Goal: Task Accomplishment & Management: Manage account settings

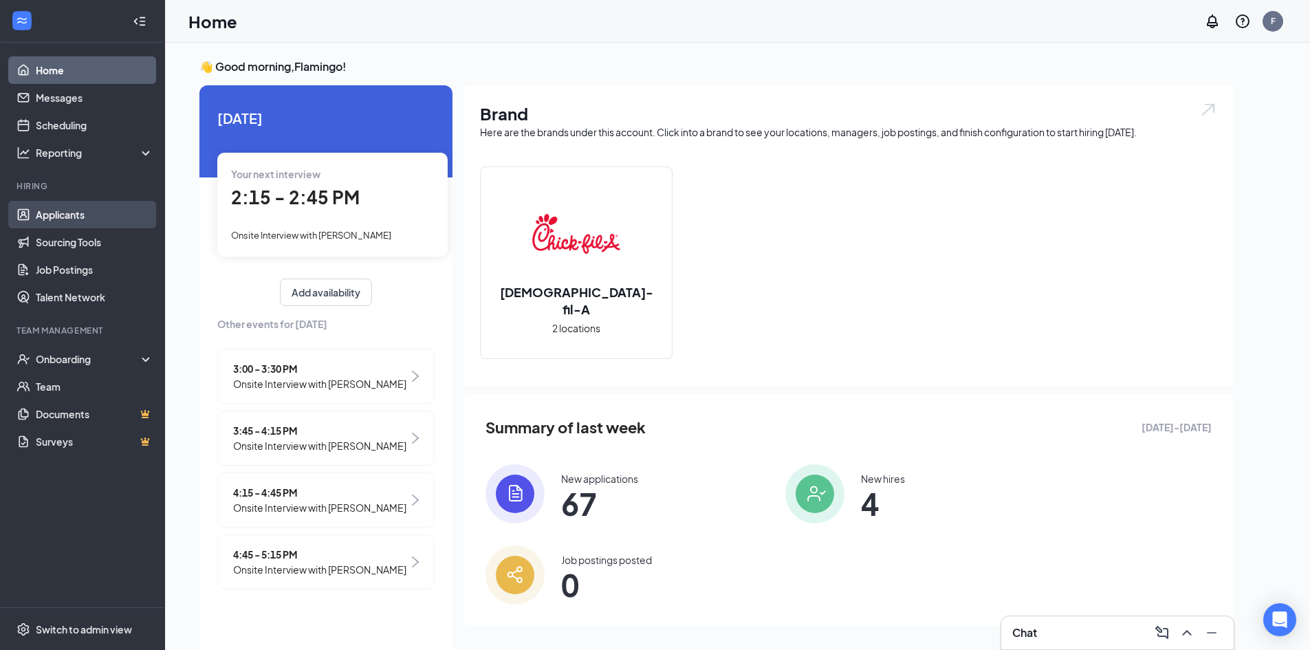
click at [85, 206] on link "Applicants" at bounding box center [95, 214] width 118 height 27
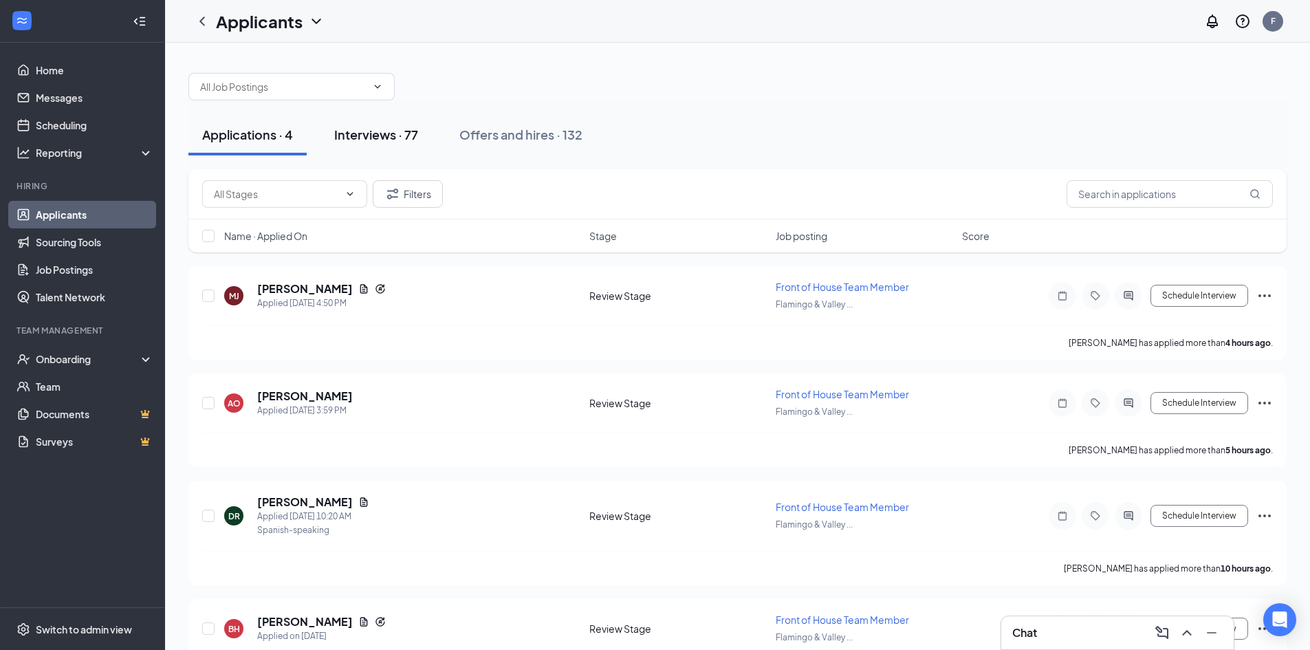
click at [394, 134] on div "Interviews · 77" at bounding box center [376, 134] width 84 height 17
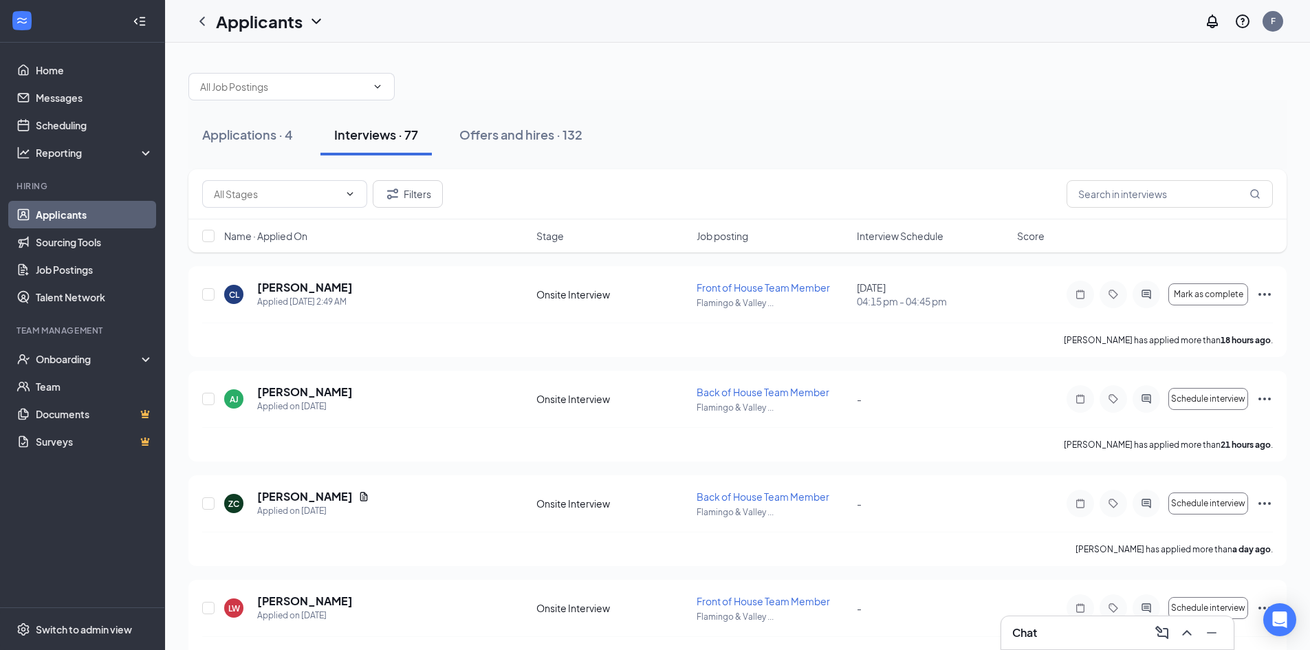
click at [896, 232] on span "Interview Schedule" at bounding box center [900, 236] width 87 height 14
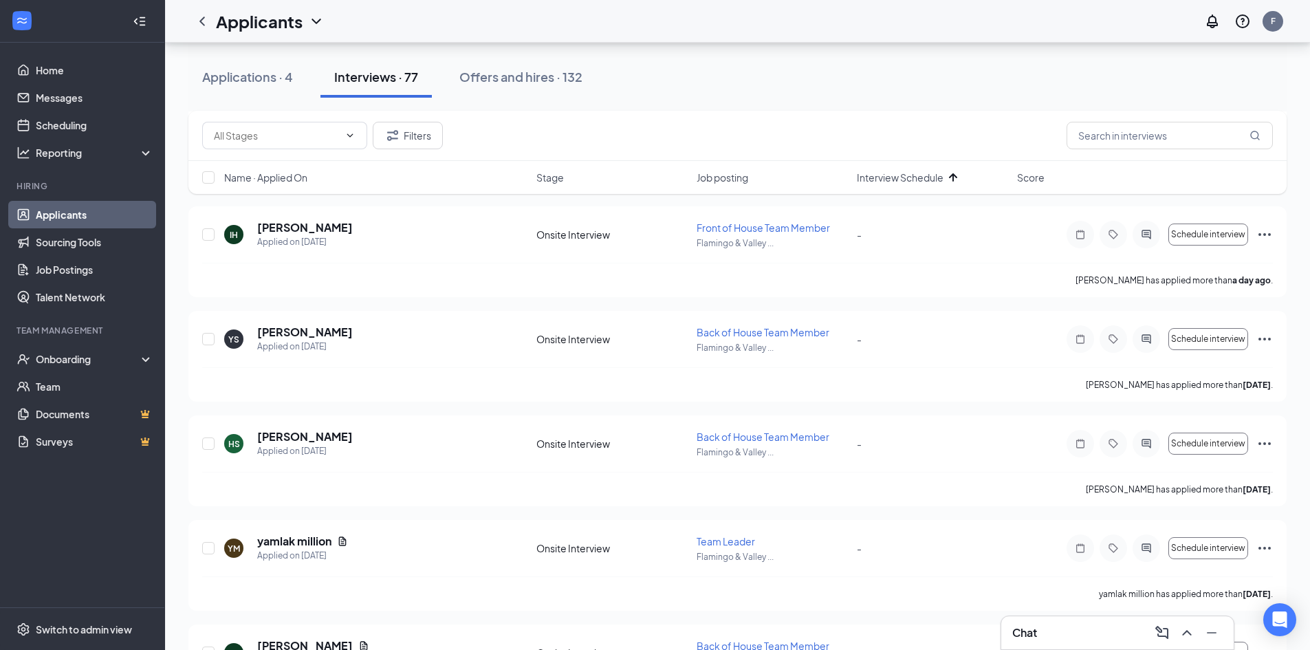
scroll to position [7720, 0]
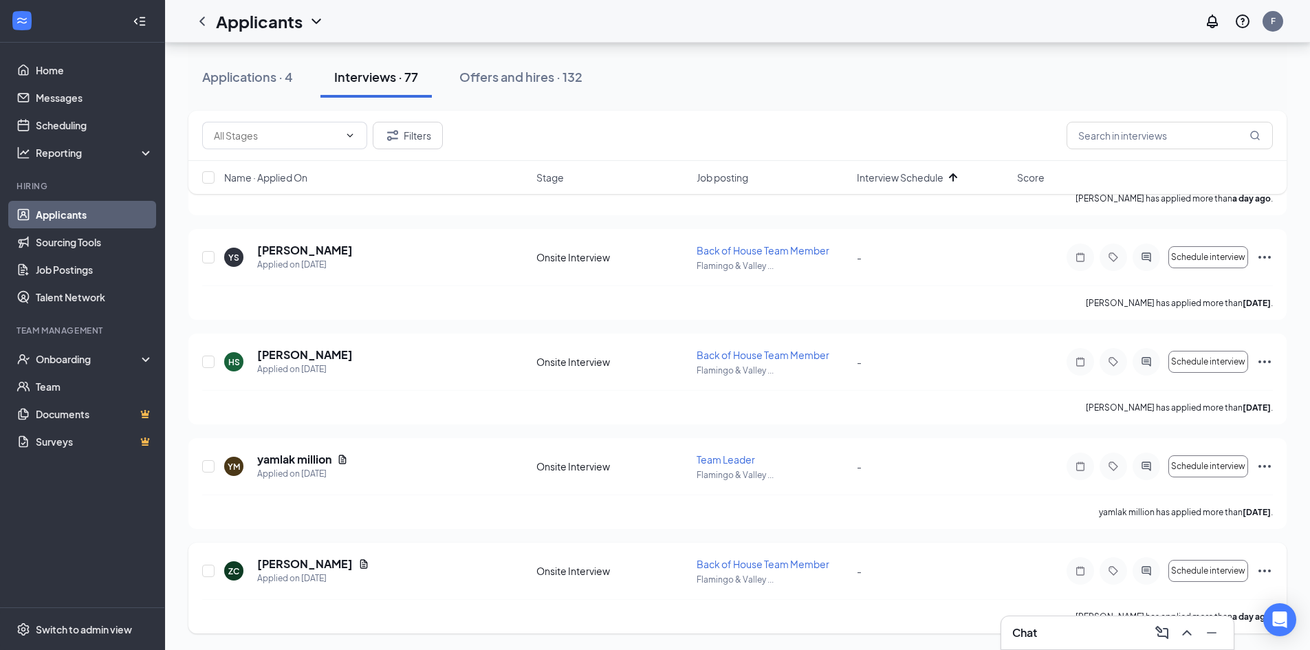
click at [1258, 568] on icon "Ellipses" at bounding box center [1264, 570] width 16 height 16
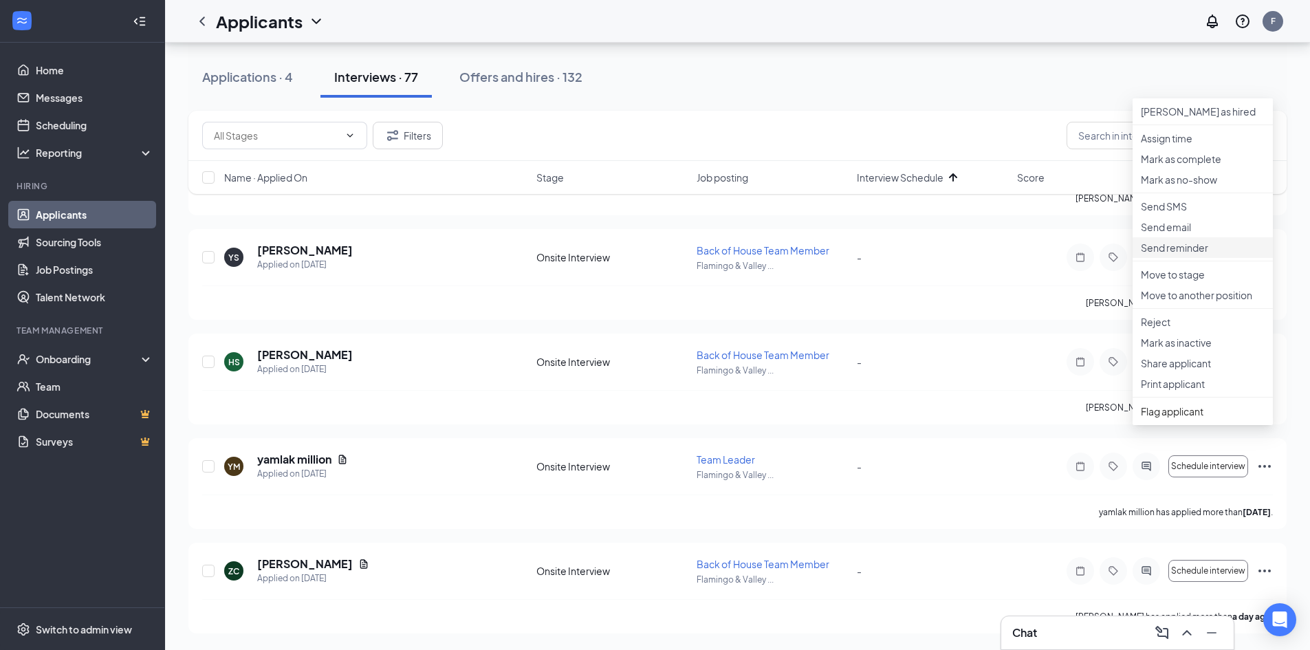
click at [1201, 254] on p "Send reminder" at bounding box center [1202, 248] width 124 height 14
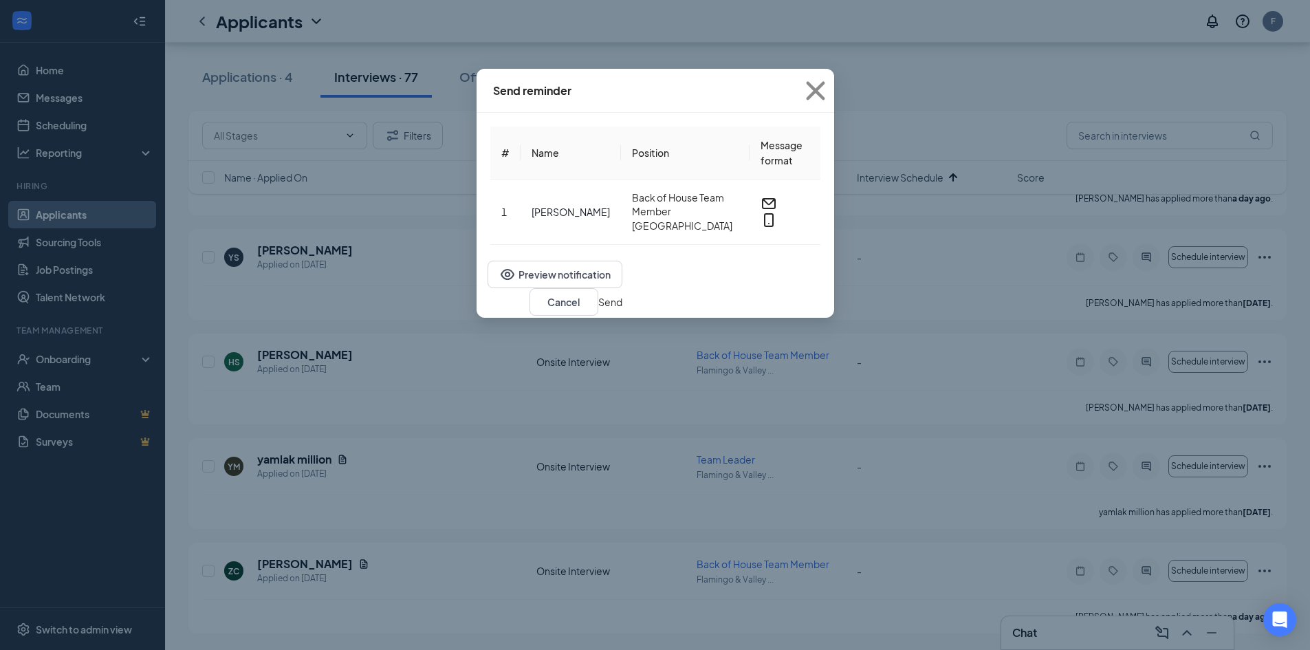
click at [622, 300] on button "Send" at bounding box center [610, 301] width 24 height 15
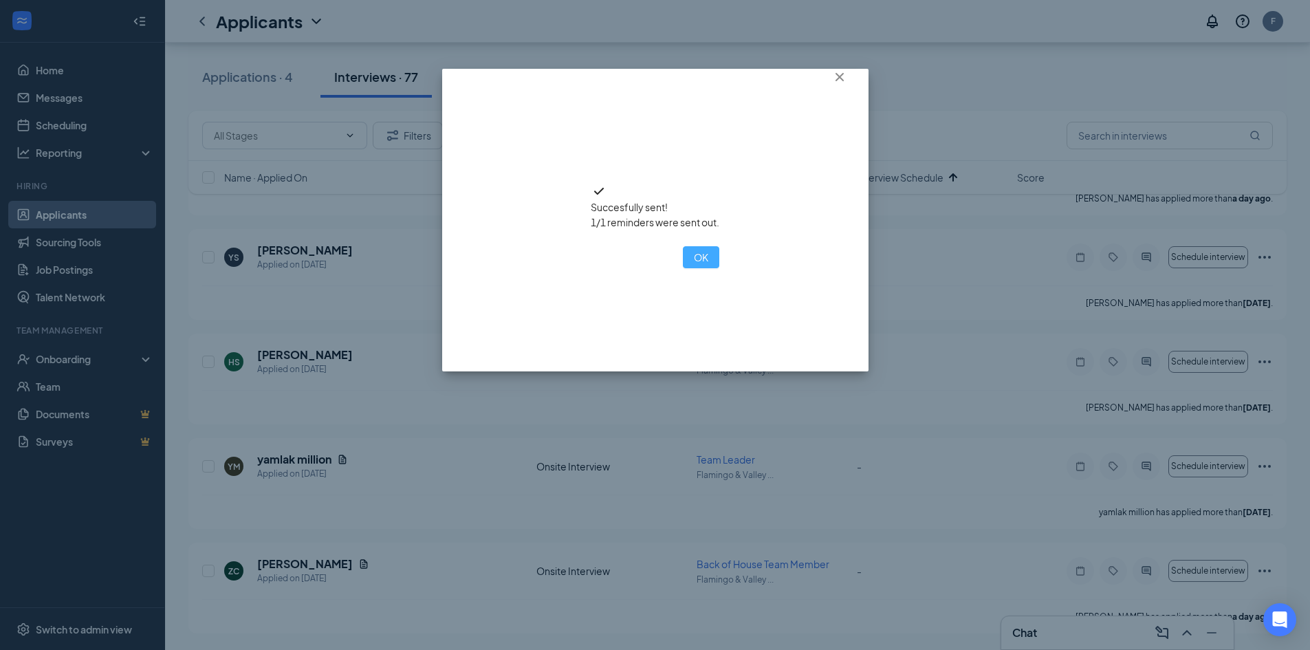
click at [683, 268] on button "OK" at bounding box center [701, 257] width 36 height 22
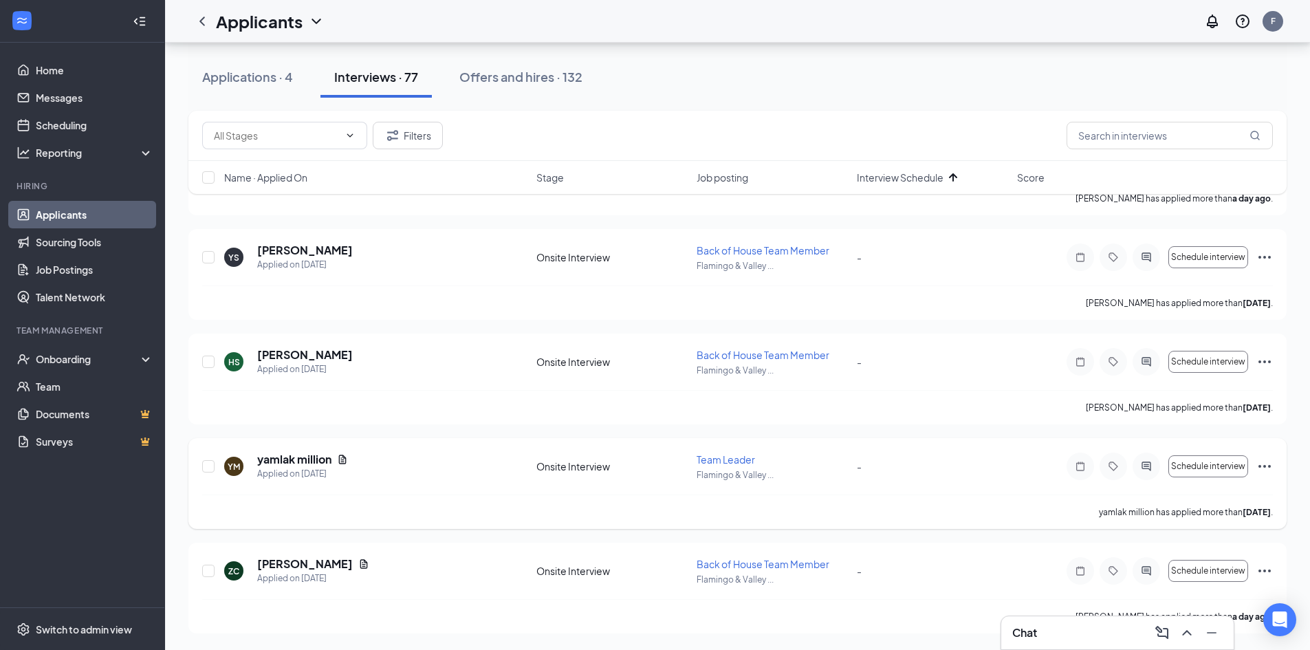
click at [1266, 463] on icon "Ellipses" at bounding box center [1264, 466] width 16 height 16
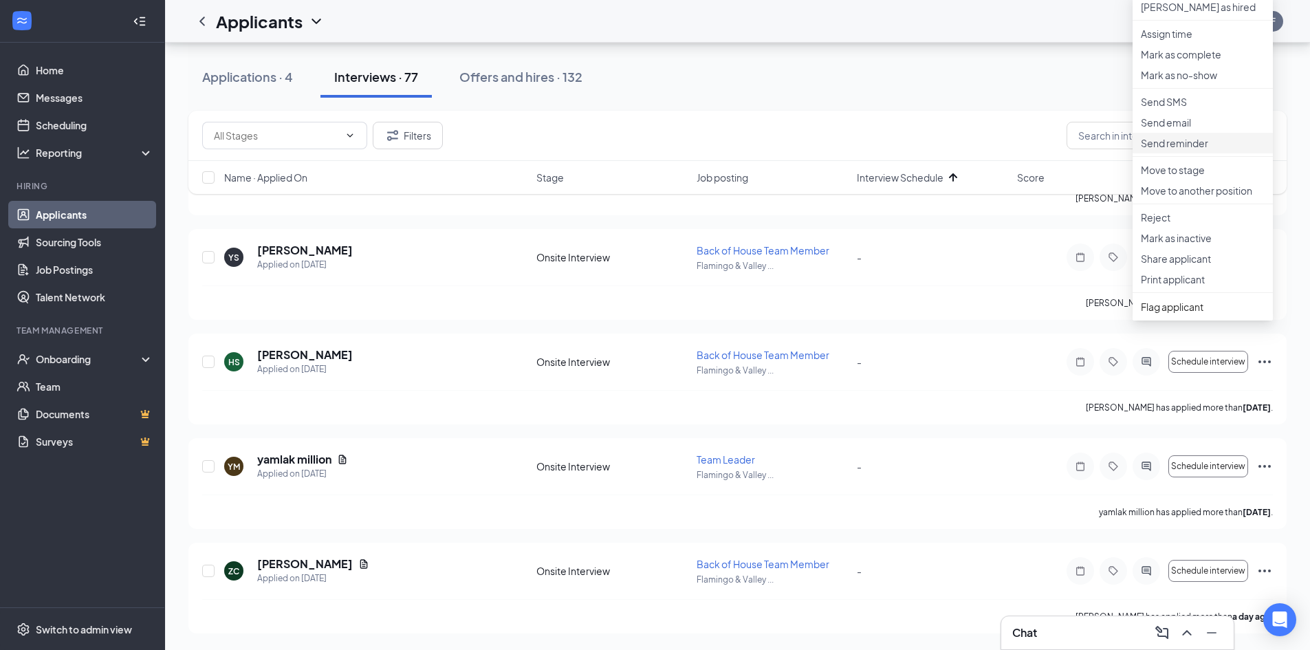
click at [1189, 150] on p "Send reminder" at bounding box center [1202, 143] width 124 height 14
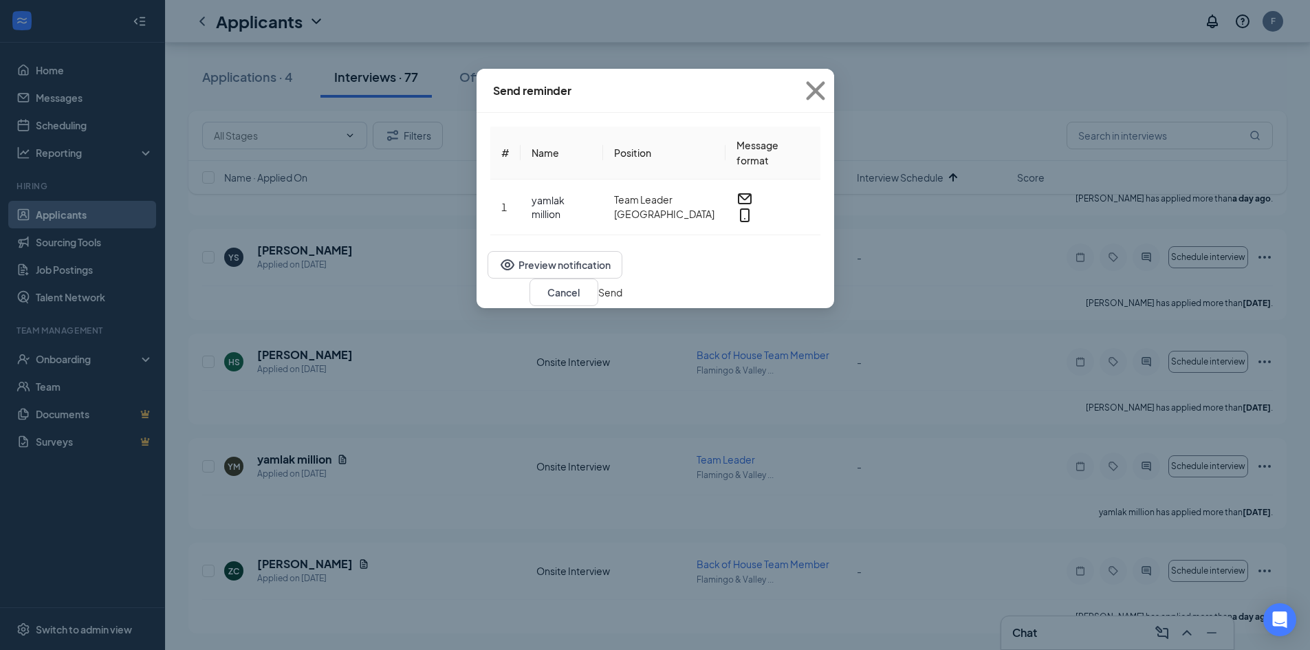
click at [622, 300] on button "Send" at bounding box center [610, 292] width 24 height 15
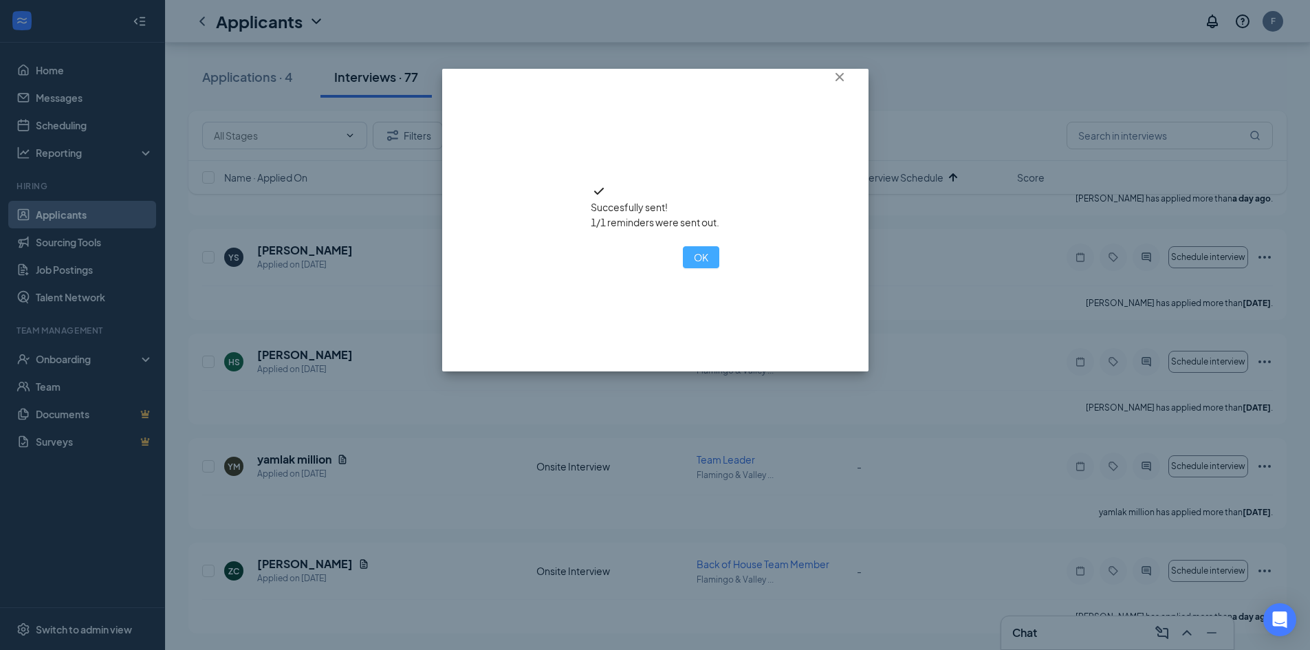
click at [683, 268] on button "OK" at bounding box center [701, 257] width 36 height 22
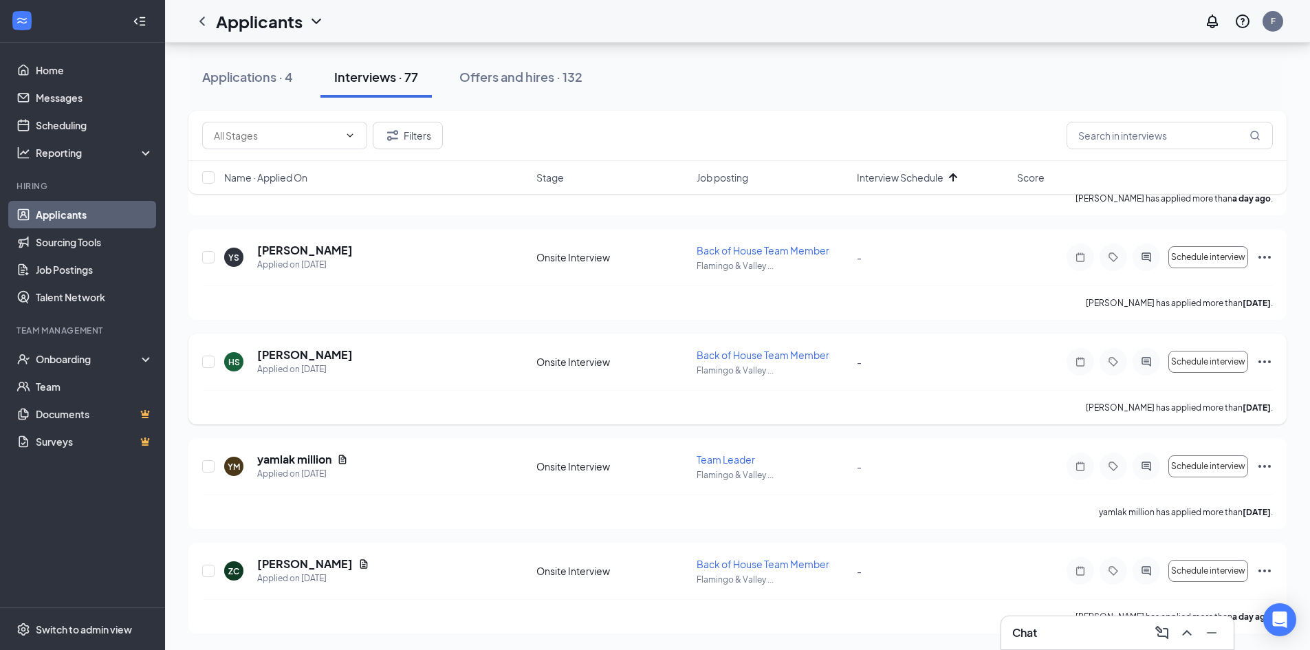
click at [1261, 362] on icon "Ellipses" at bounding box center [1264, 361] width 16 height 16
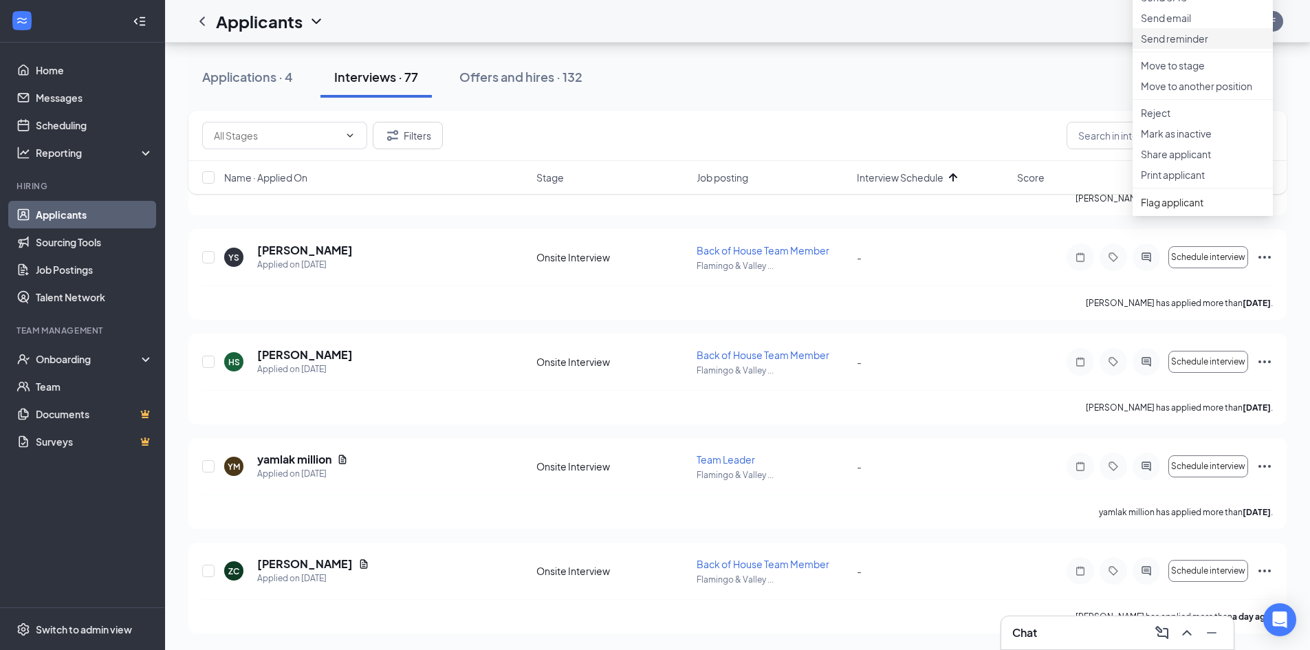
click at [1200, 45] on p "Send reminder" at bounding box center [1202, 39] width 124 height 14
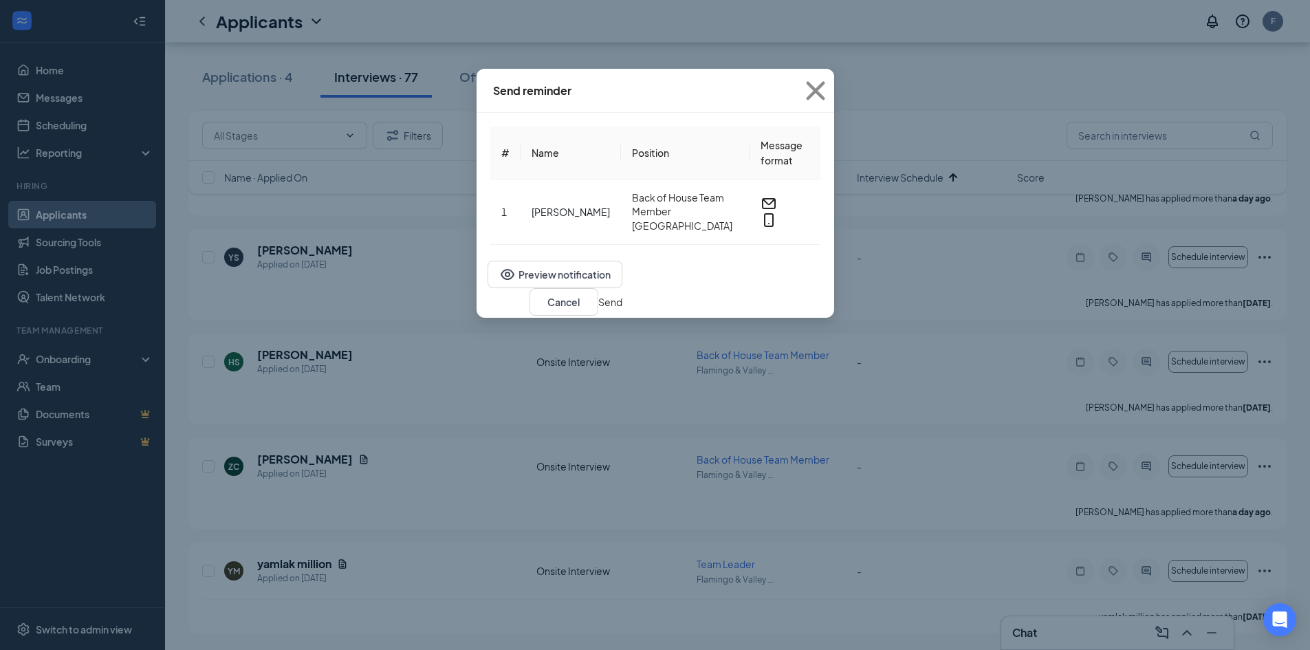
click at [622, 305] on button "Send" at bounding box center [610, 301] width 24 height 15
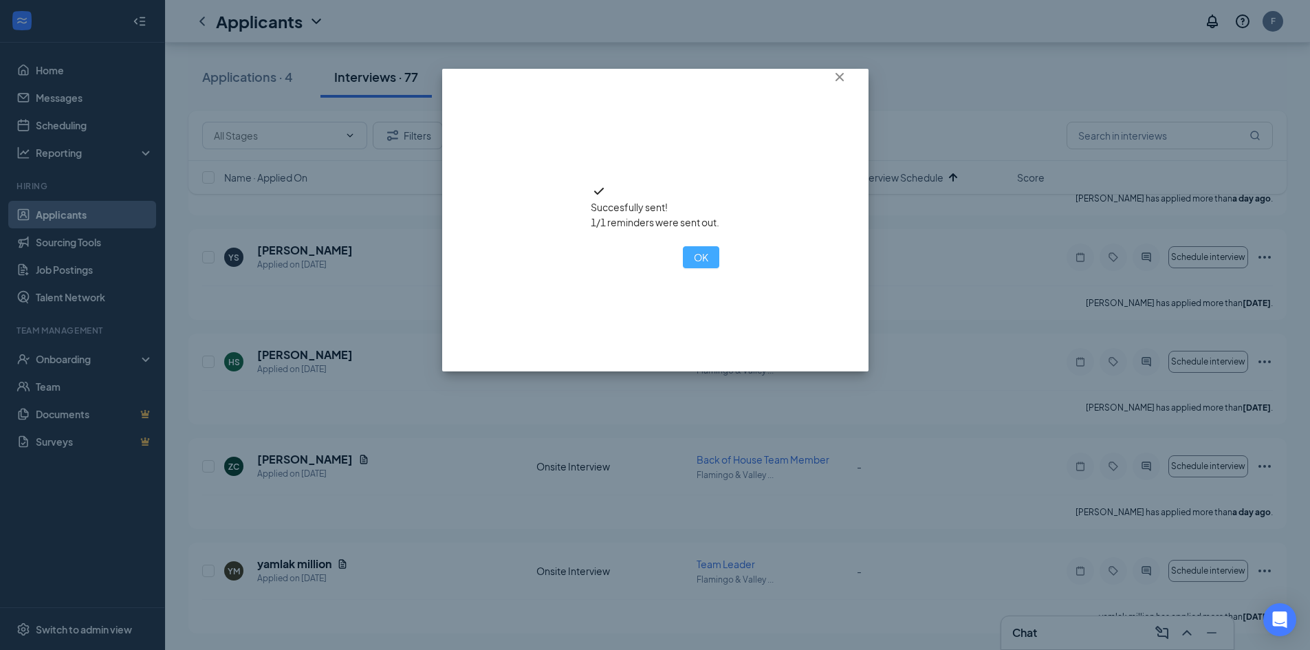
click at [683, 268] on button "OK" at bounding box center [701, 257] width 36 height 22
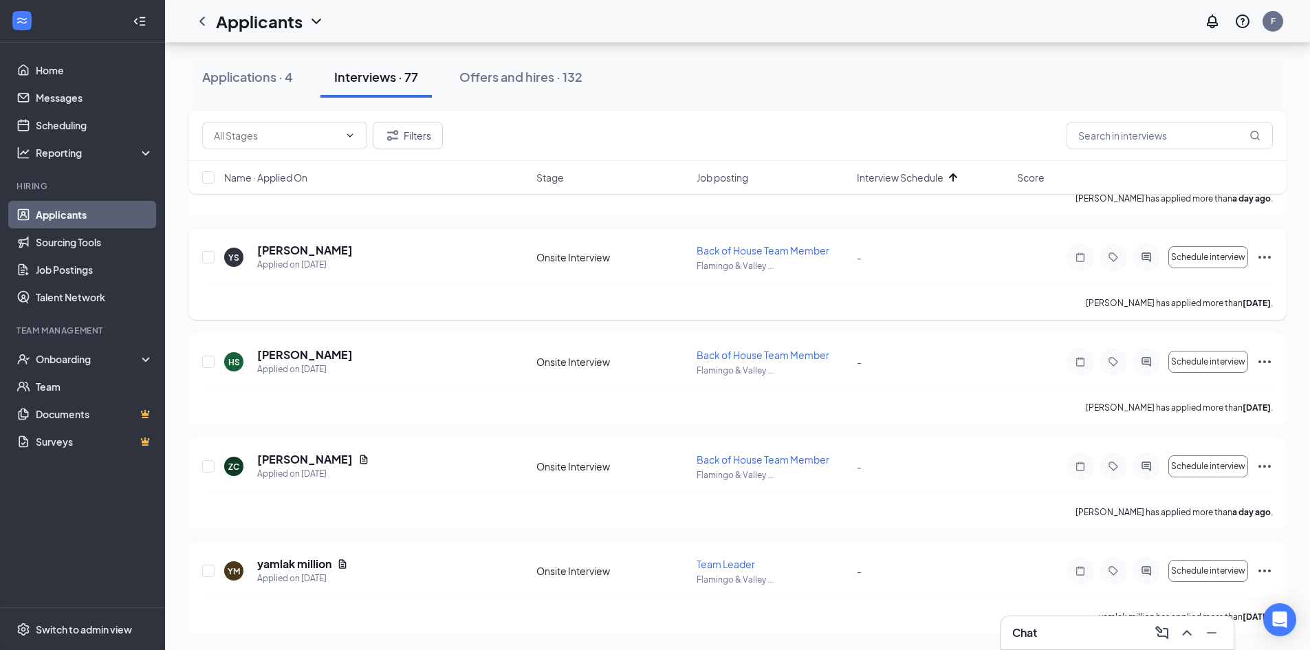
click at [1265, 256] on icon "Ellipses" at bounding box center [1264, 257] width 12 height 3
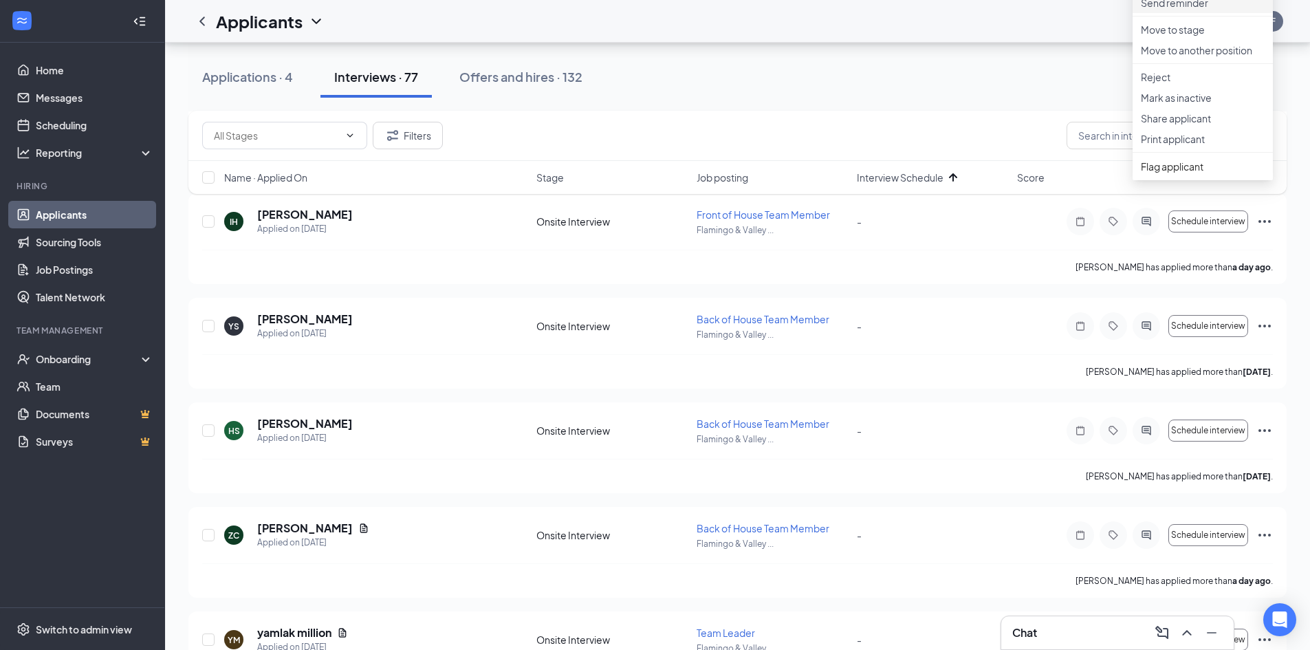
click at [1202, 10] on p "Send reminder" at bounding box center [1202, 3] width 124 height 14
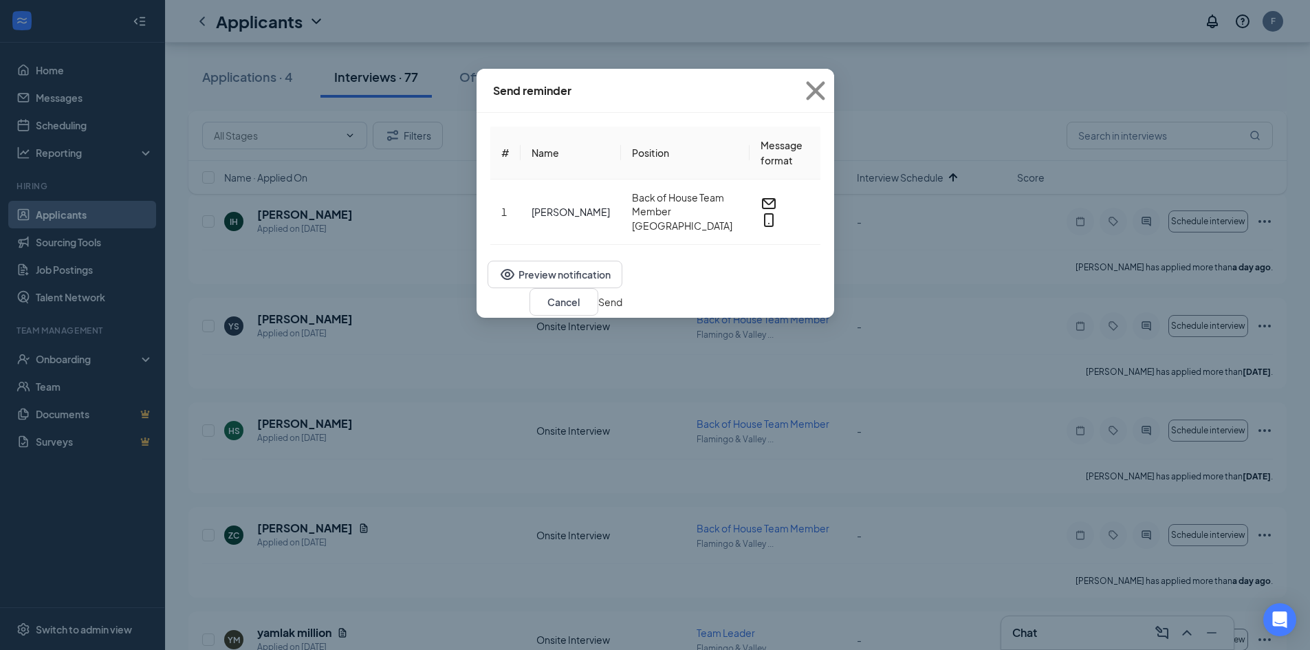
click at [622, 303] on button "Send" at bounding box center [610, 301] width 24 height 15
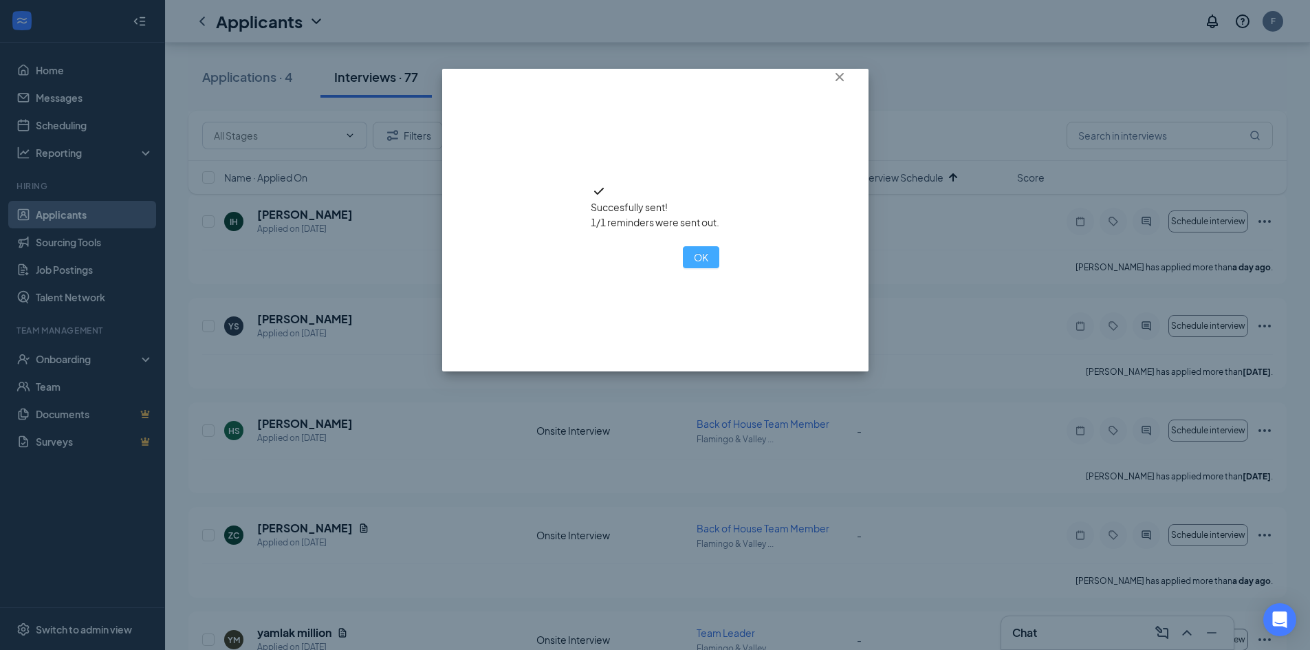
click at [683, 268] on button "OK" at bounding box center [701, 257] width 36 height 22
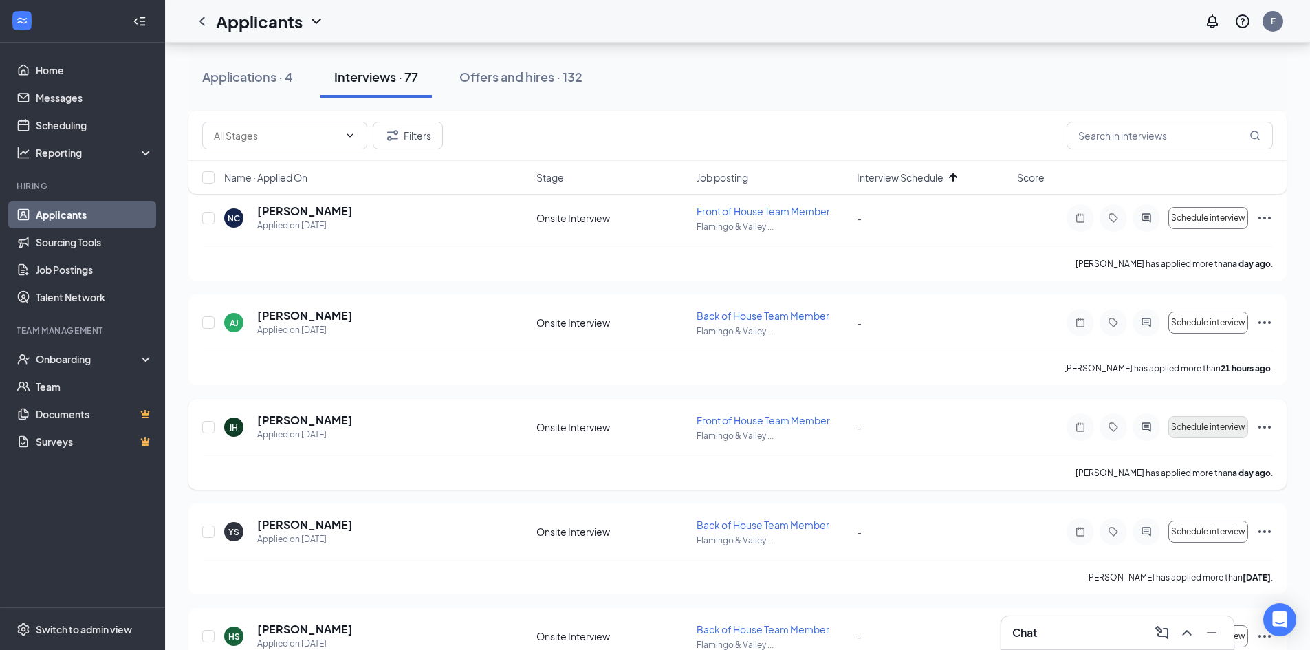
scroll to position [7445, 0]
click at [1269, 428] on icon "Ellipses" at bounding box center [1264, 427] width 12 height 3
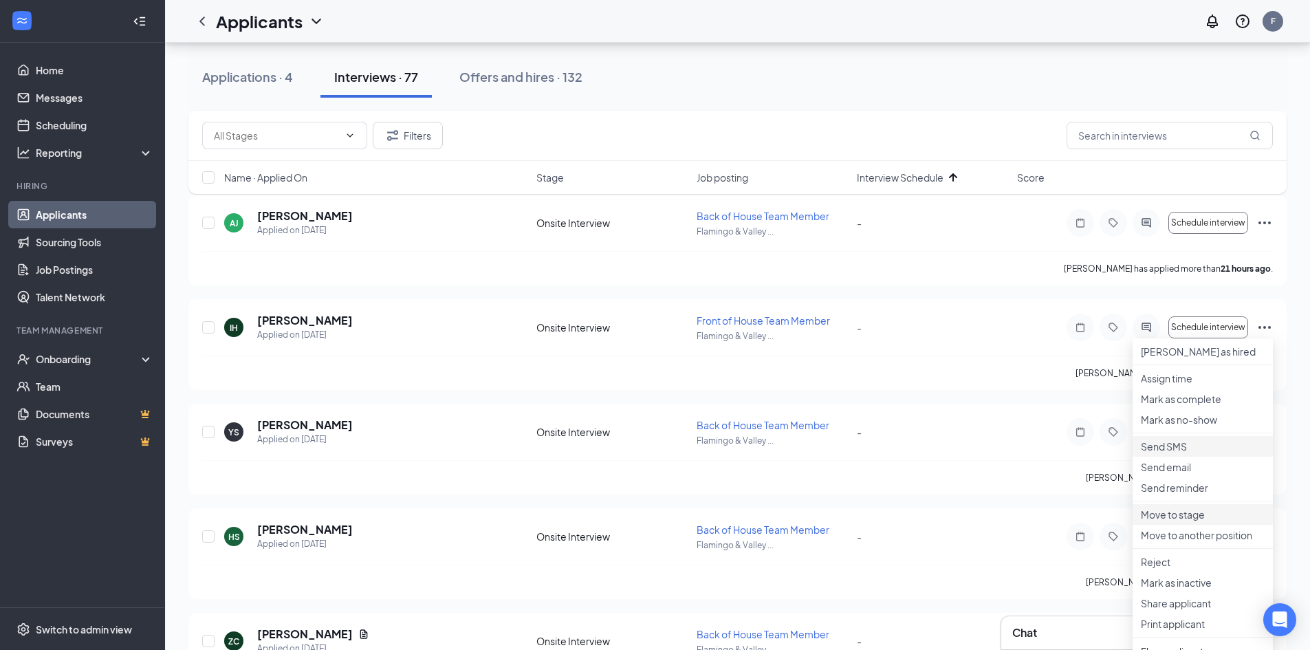
scroll to position [7582, 0]
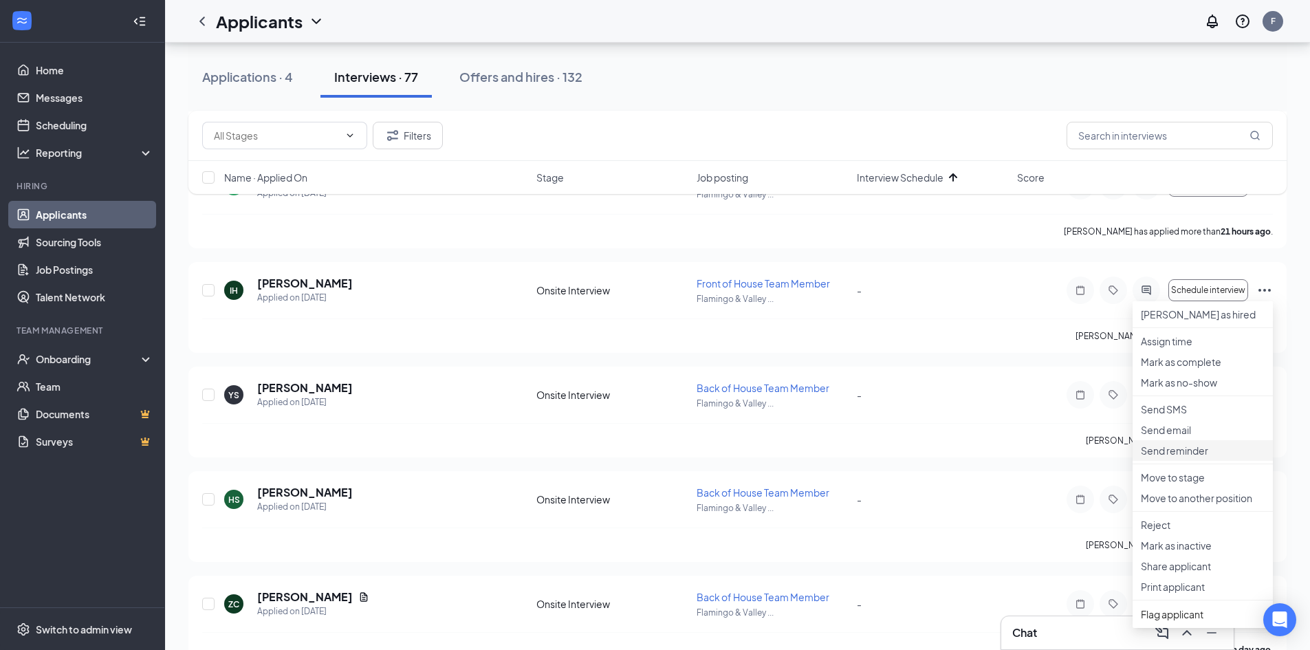
click at [1198, 457] on p "Send reminder" at bounding box center [1202, 450] width 124 height 14
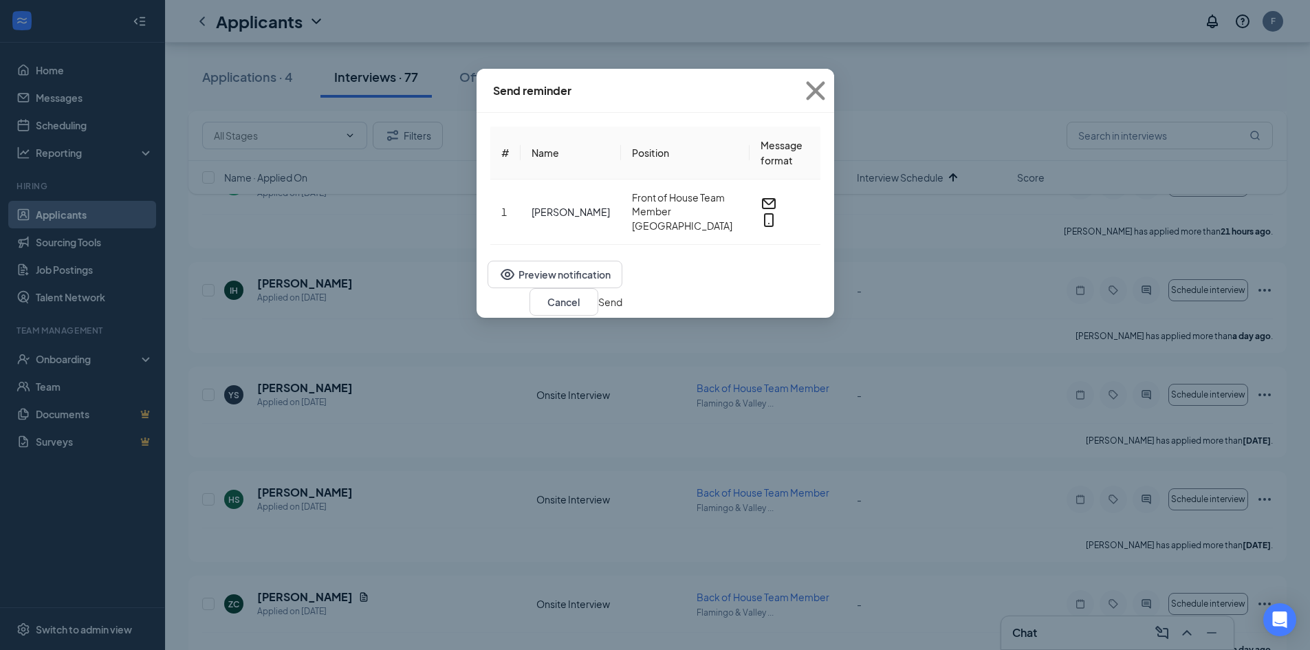
click at [622, 298] on button "Send" at bounding box center [610, 301] width 24 height 15
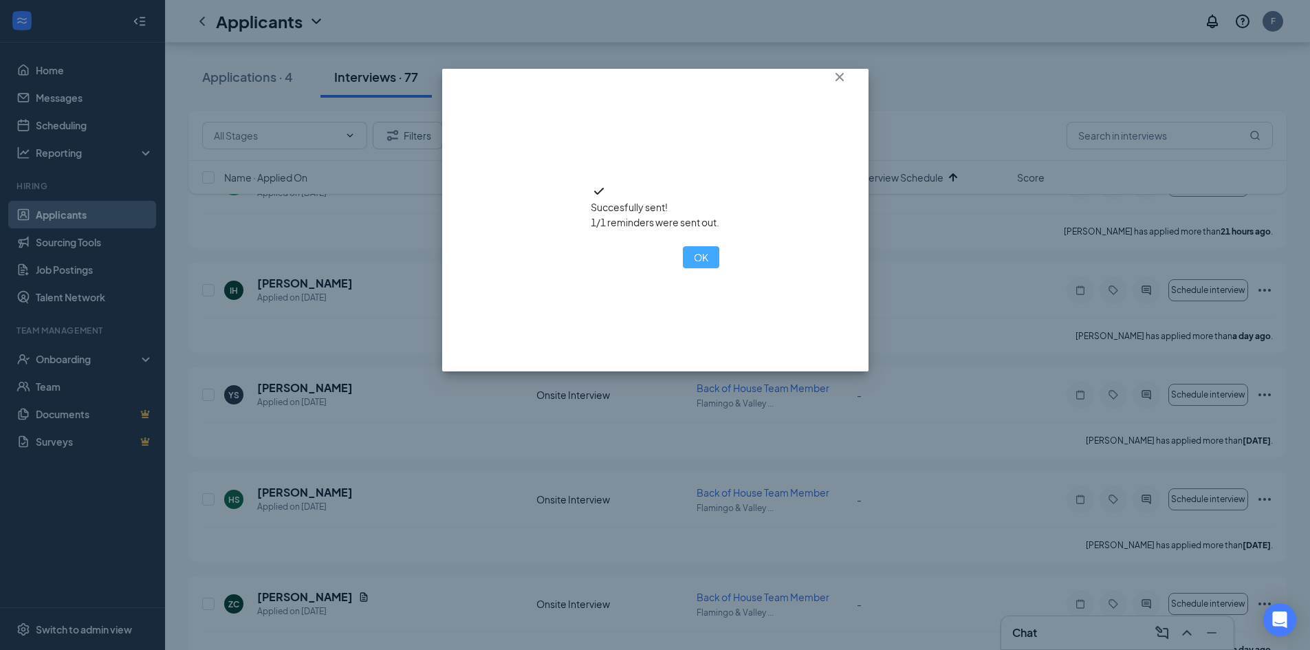
click at [683, 268] on button "OK" at bounding box center [701, 257] width 36 height 22
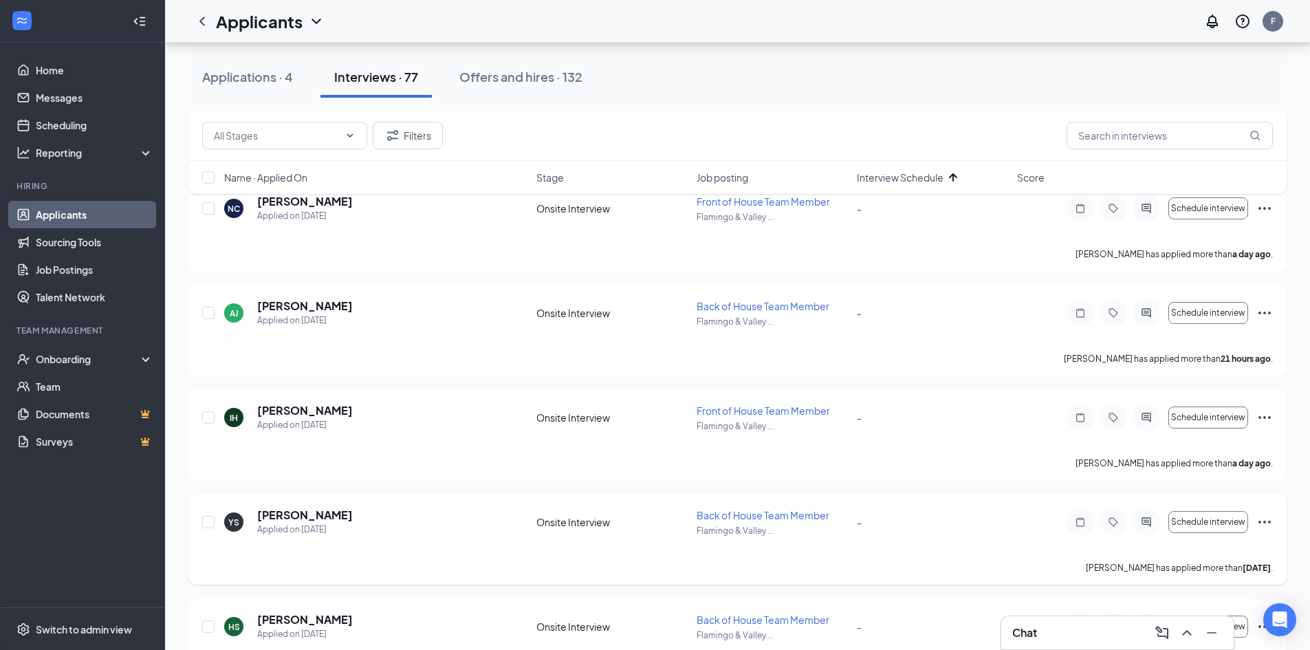
scroll to position [7445, 0]
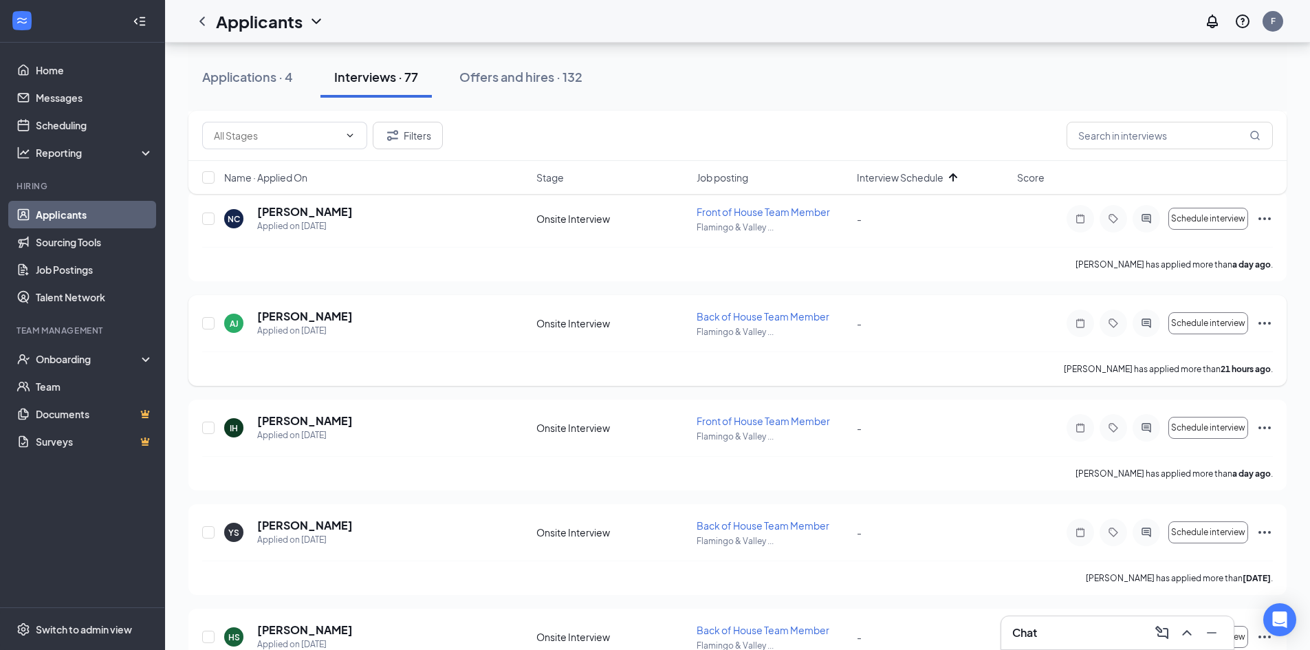
click at [1268, 322] on icon "Ellipses" at bounding box center [1264, 323] width 12 height 3
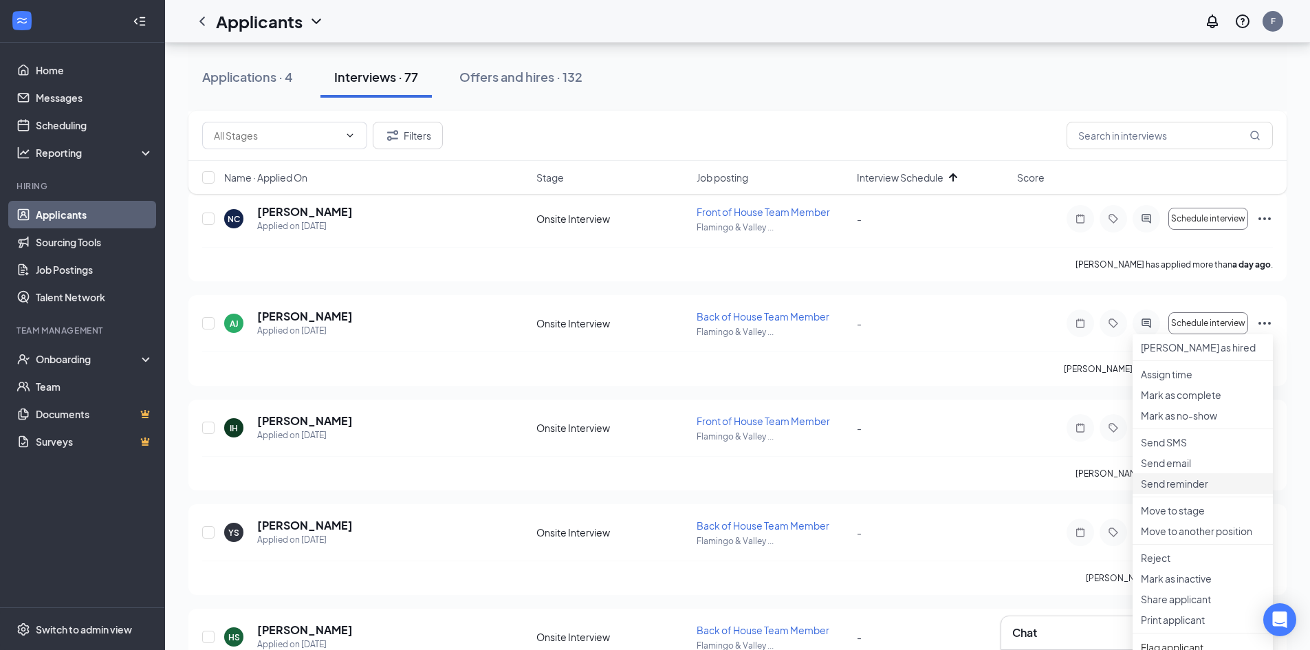
click at [1182, 490] on p "Send reminder" at bounding box center [1202, 483] width 124 height 14
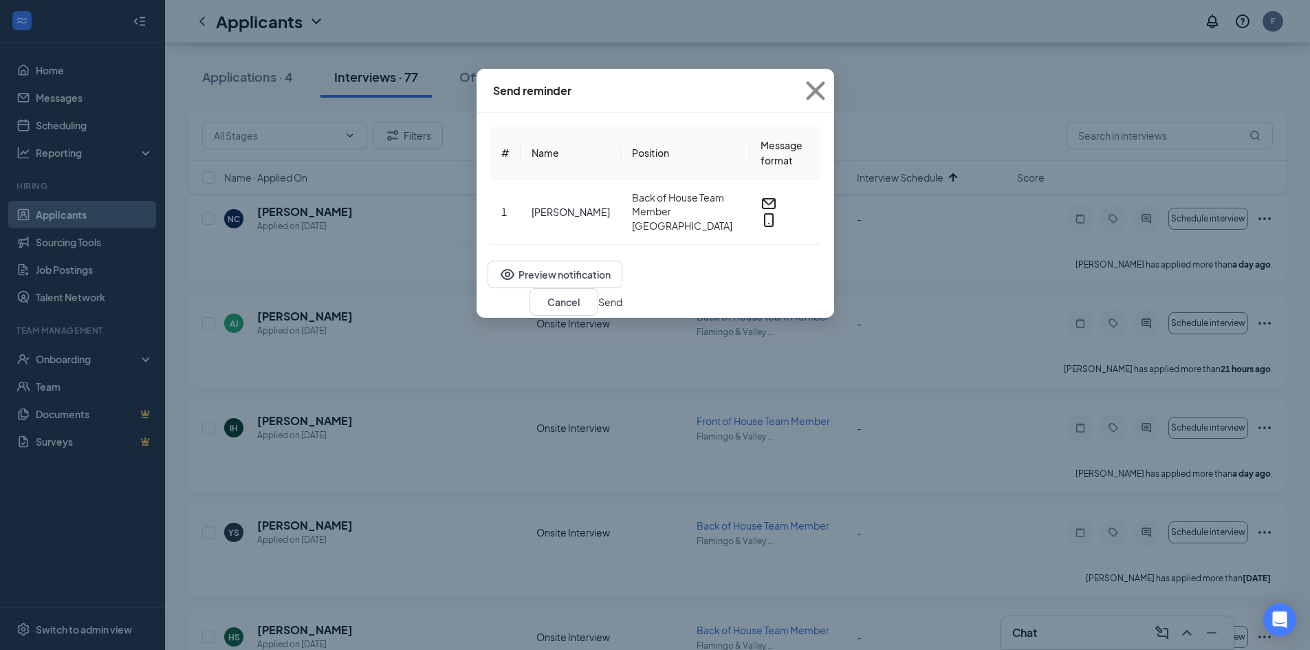
click at [622, 294] on button "Send" at bounding box center [610, 301] width 24 height 15
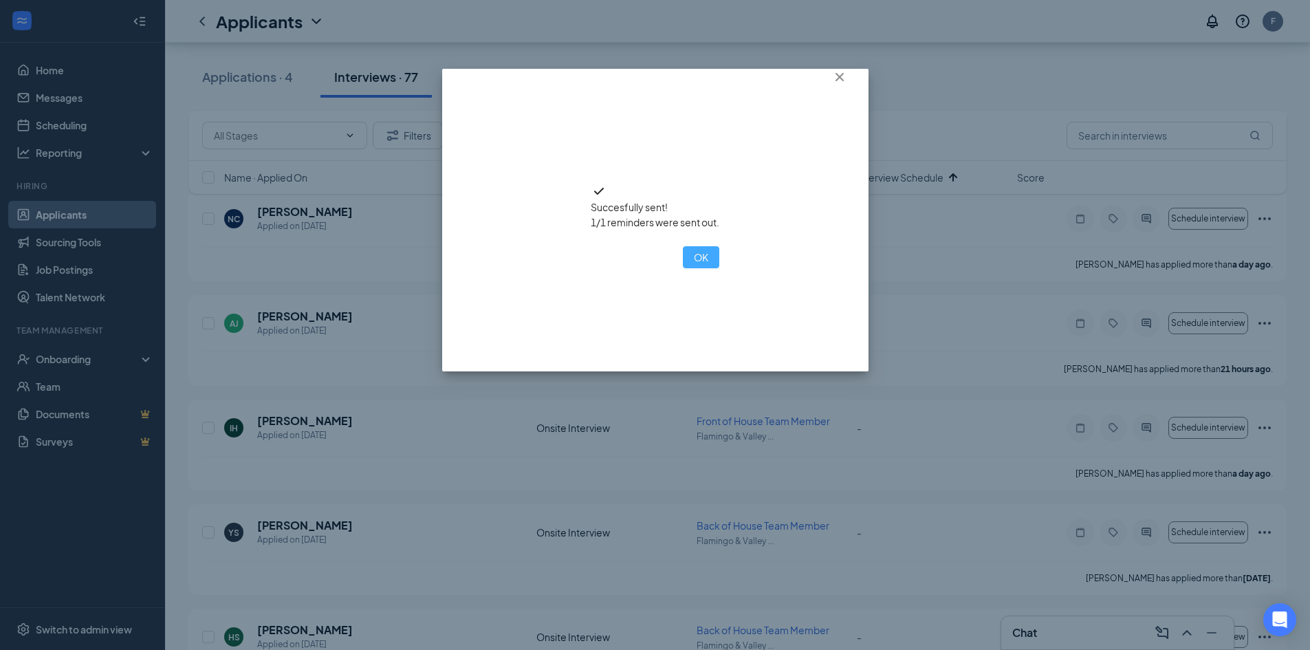
click at [683, 268] on button "OK" at bounding box center [701, 257] width 36 height 22
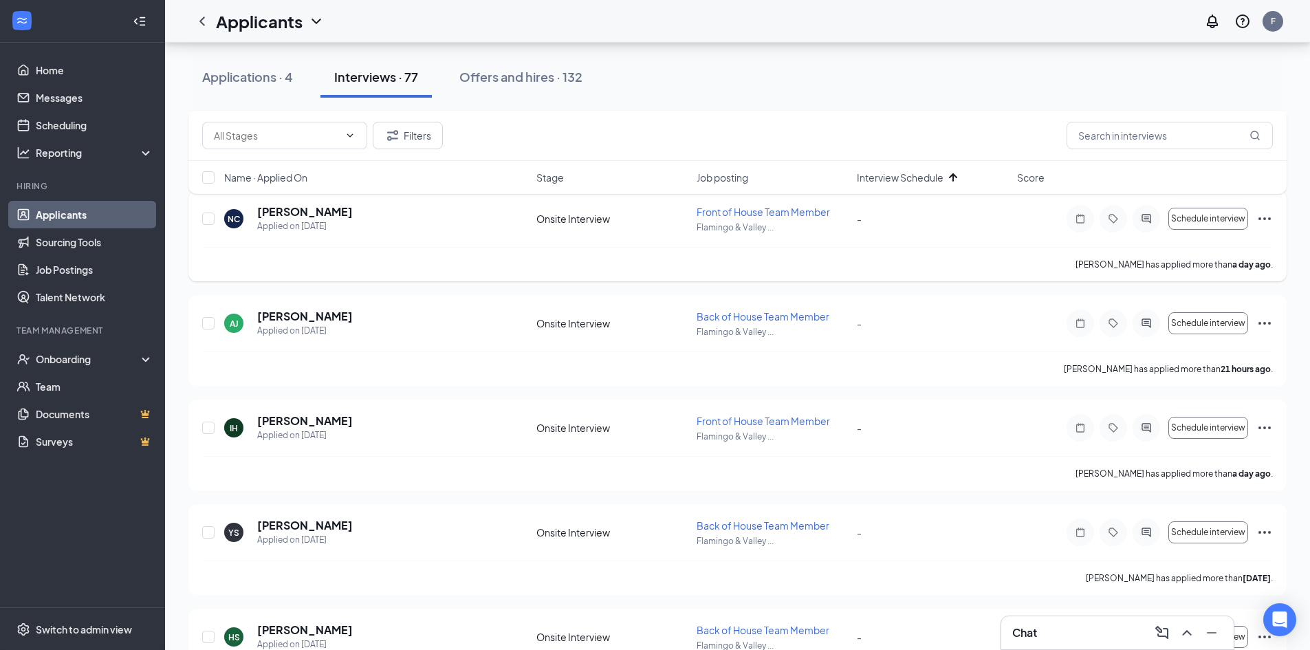
click at [1259, 215] on icon "Ellipses" at bounding box center [1264, 218] width 16 height 16
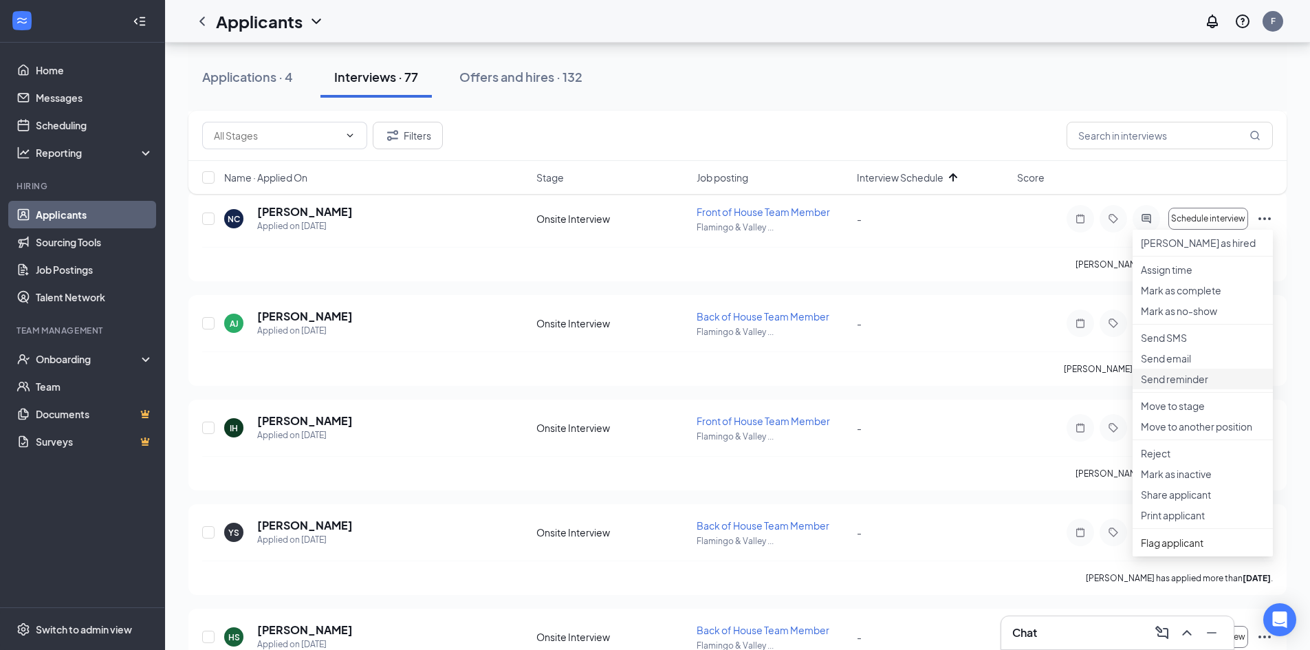
click at [1198, 389] on li "Send reminder" at bounding box center [1202, 378] width 140 height 21
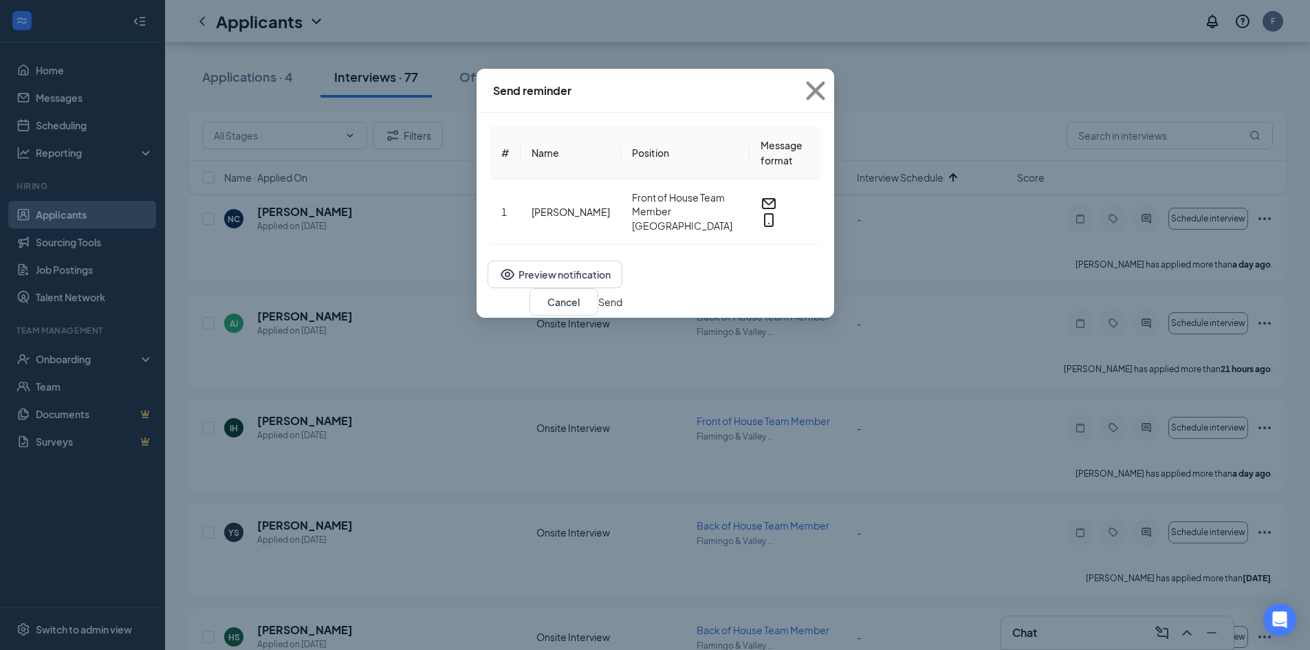
click at [622, 296] on button "Send" at bounding box center [610, 301] width 24 height 15
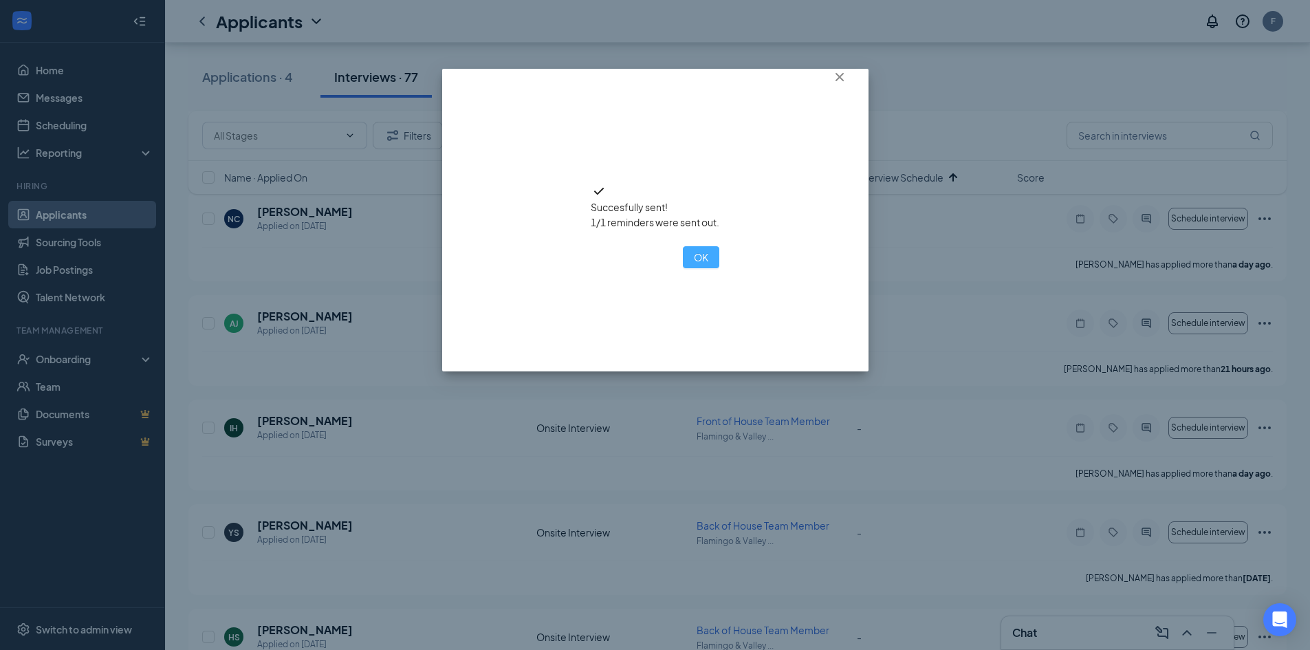
click at [683, 268] on button "OK" at bounding box center [701, 257] width 36 height 22
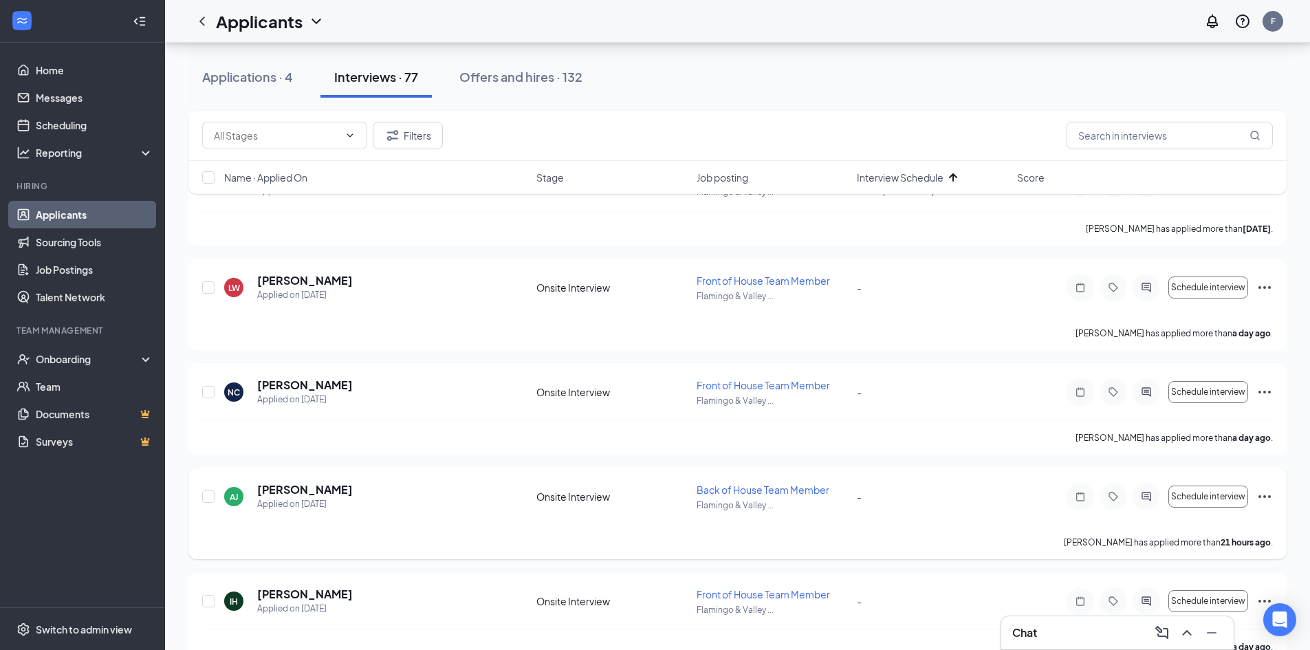
scroll to position [7239, 0]
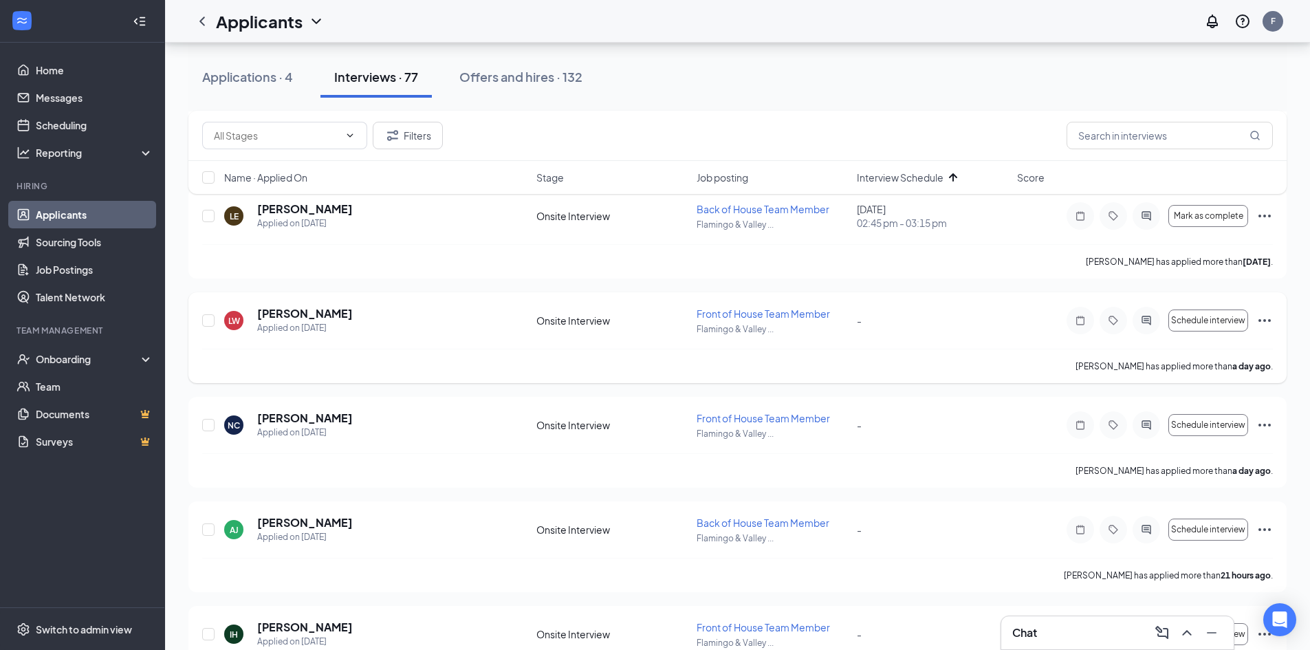
click at [1268, 319] on icon "Ellipses" at bounding box center [1264, 320] width 16 height 16
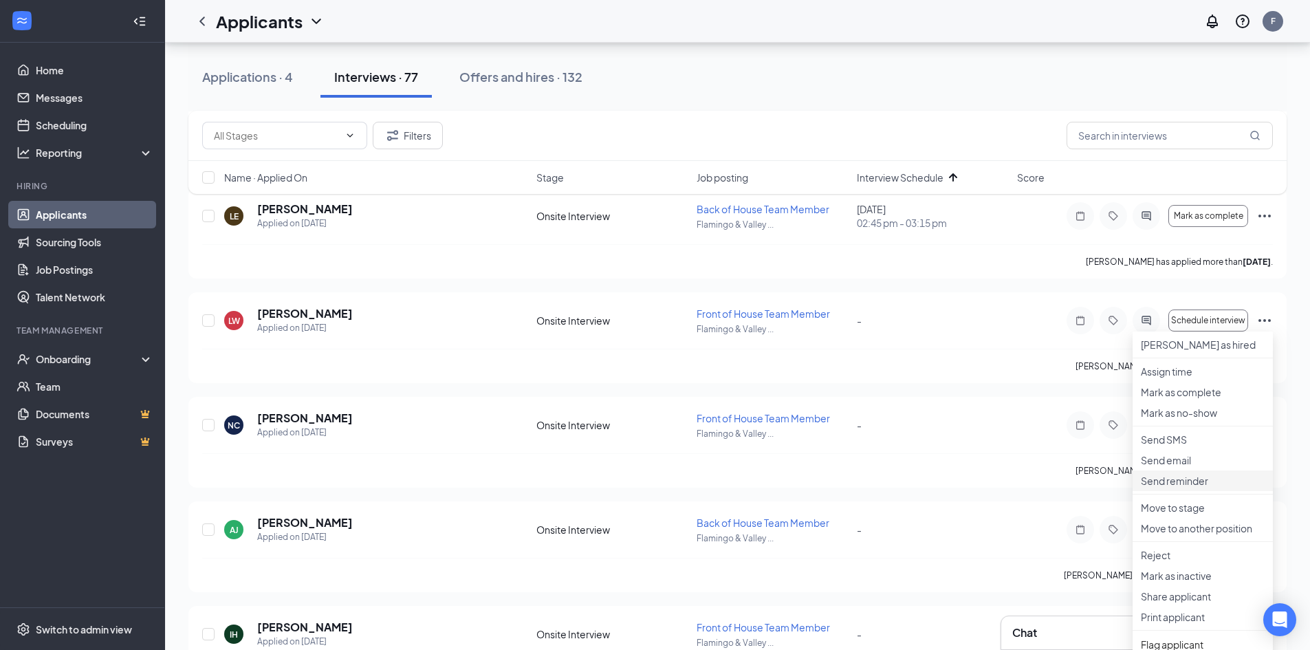
click at [1178, 487] on p "Send reminder" at bounding box center [1202, 481] width 124 height 14
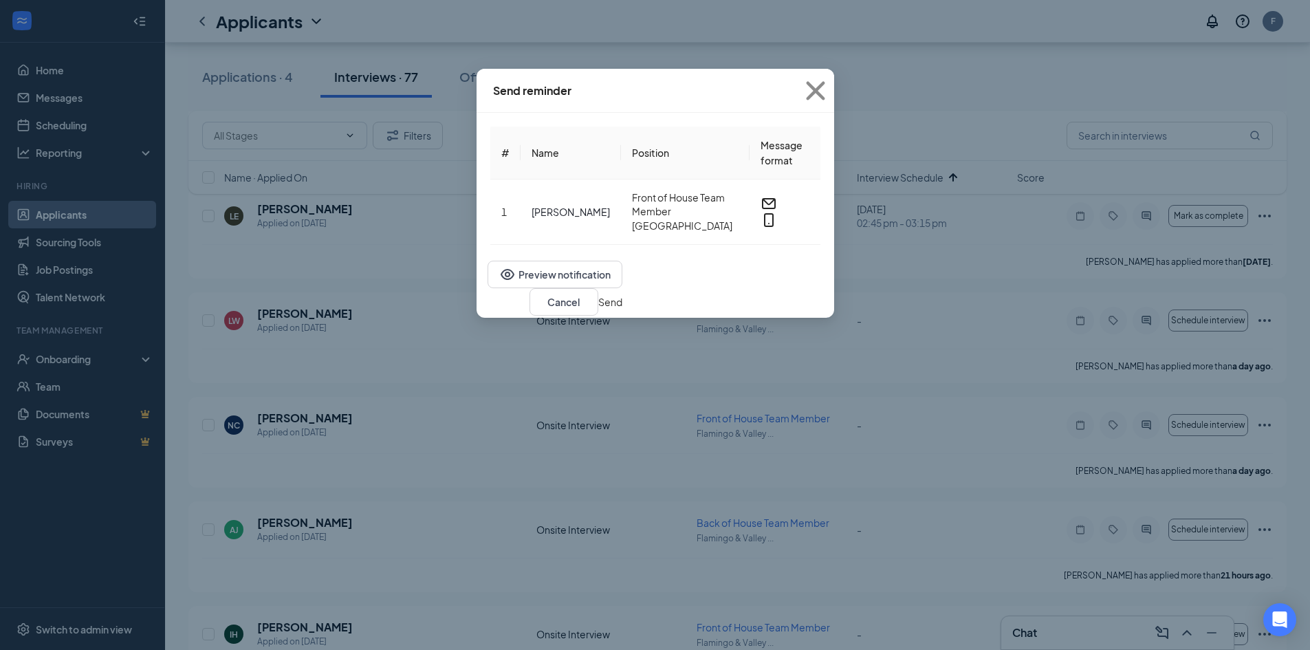
click at [622, 294] on button "Send" at bounding box center [610, 301] width 24 height 15
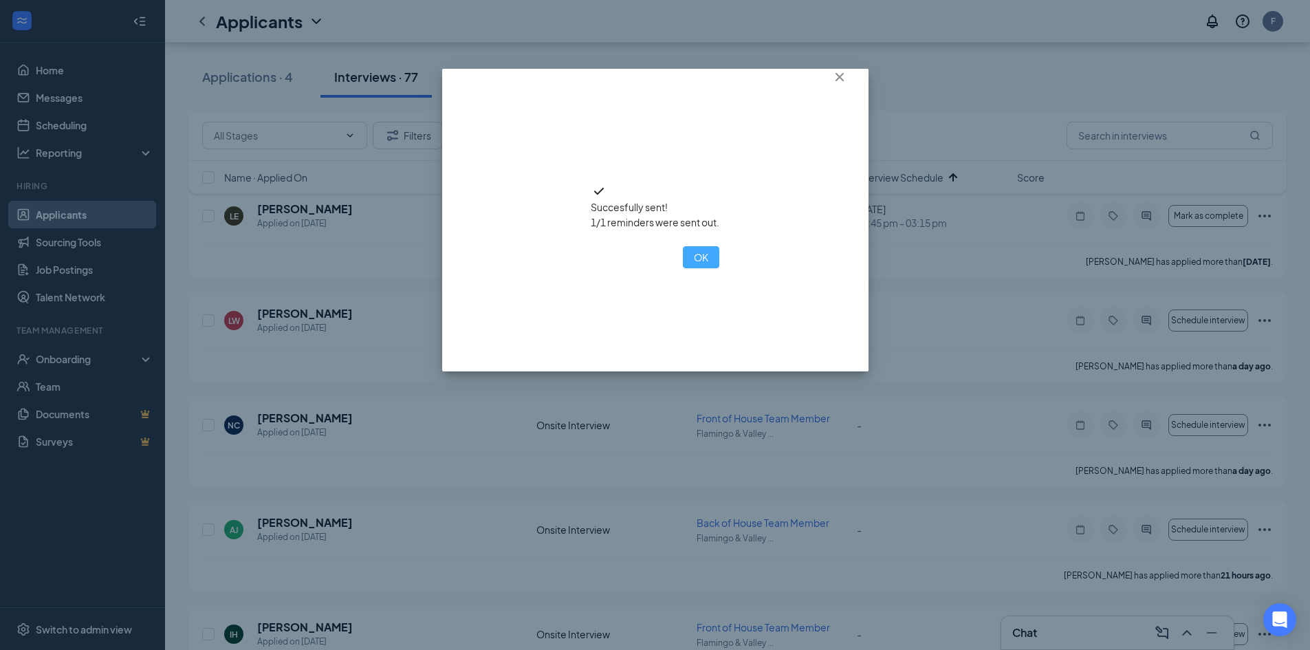
click at [683, 268] on button "OK" at bounding box center [701, 257] width 36 height 22
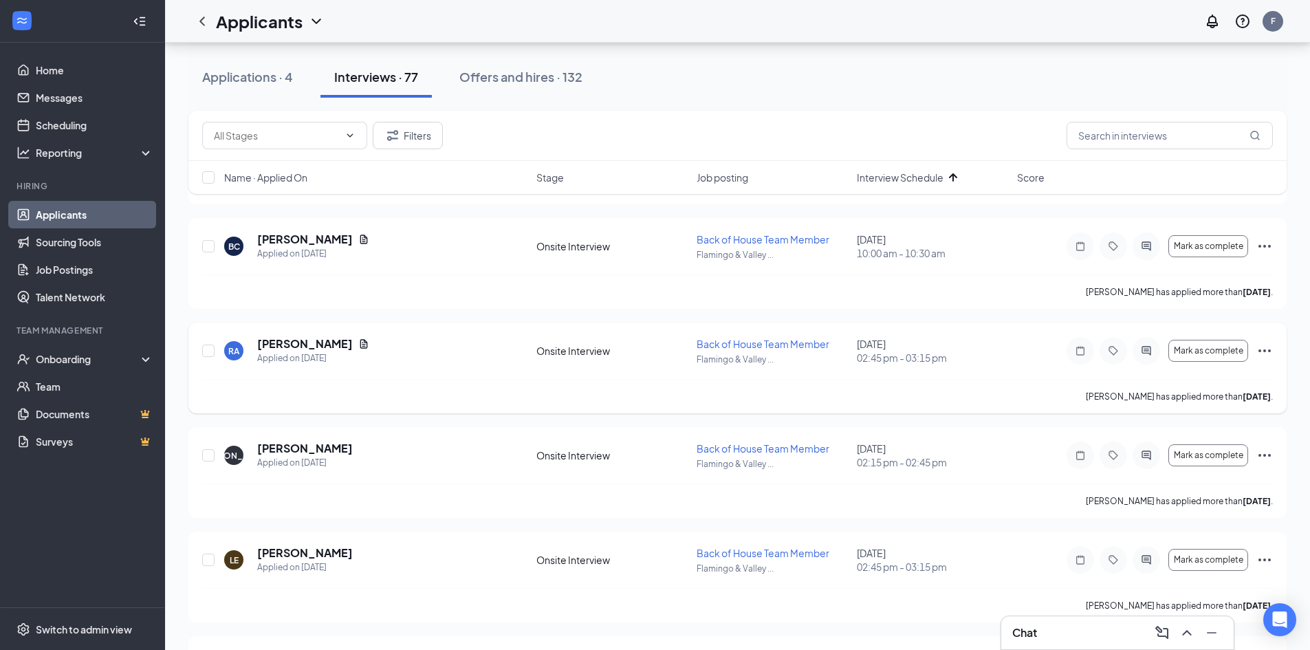
scroll to position [6414, 0]
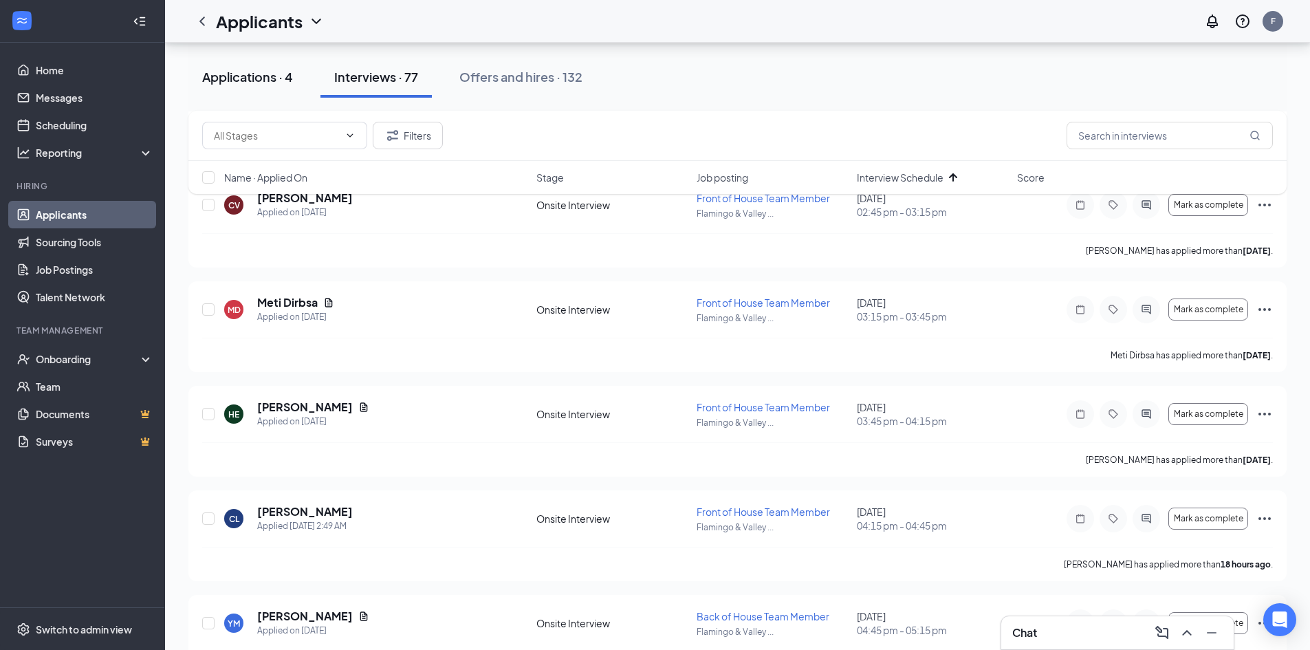
click at [266, 82] on div "Applications · 4" at bounding box center [247, 76] width 91 height 17
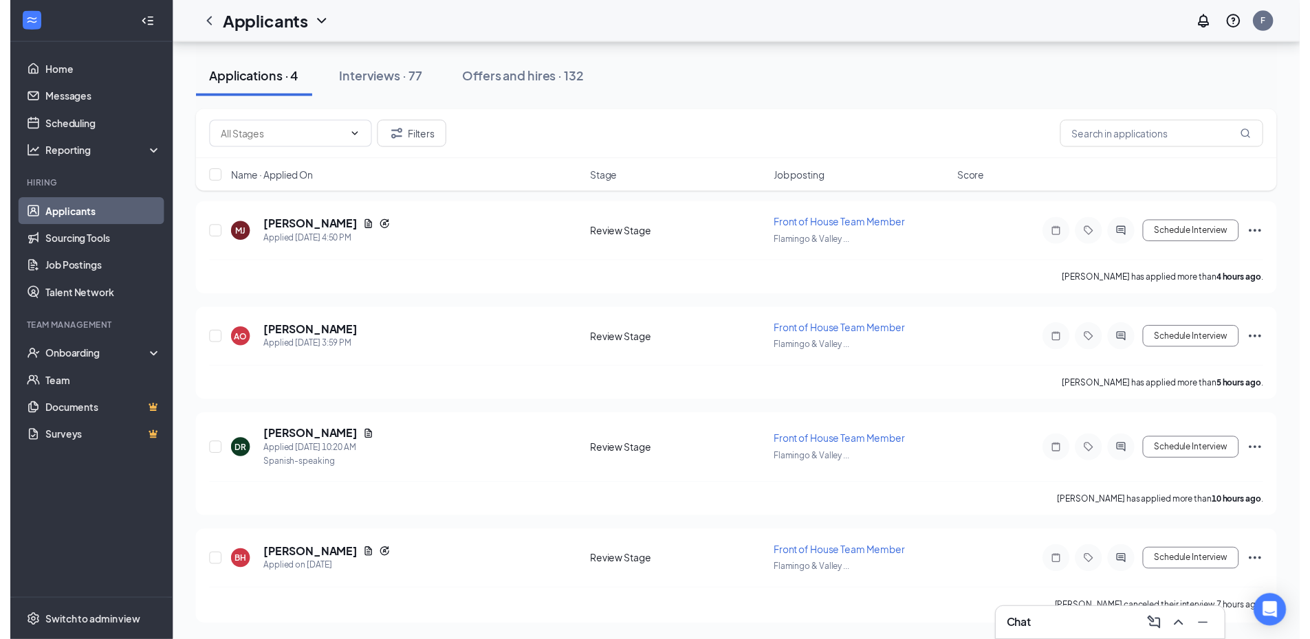
scroll to position [61, 0]
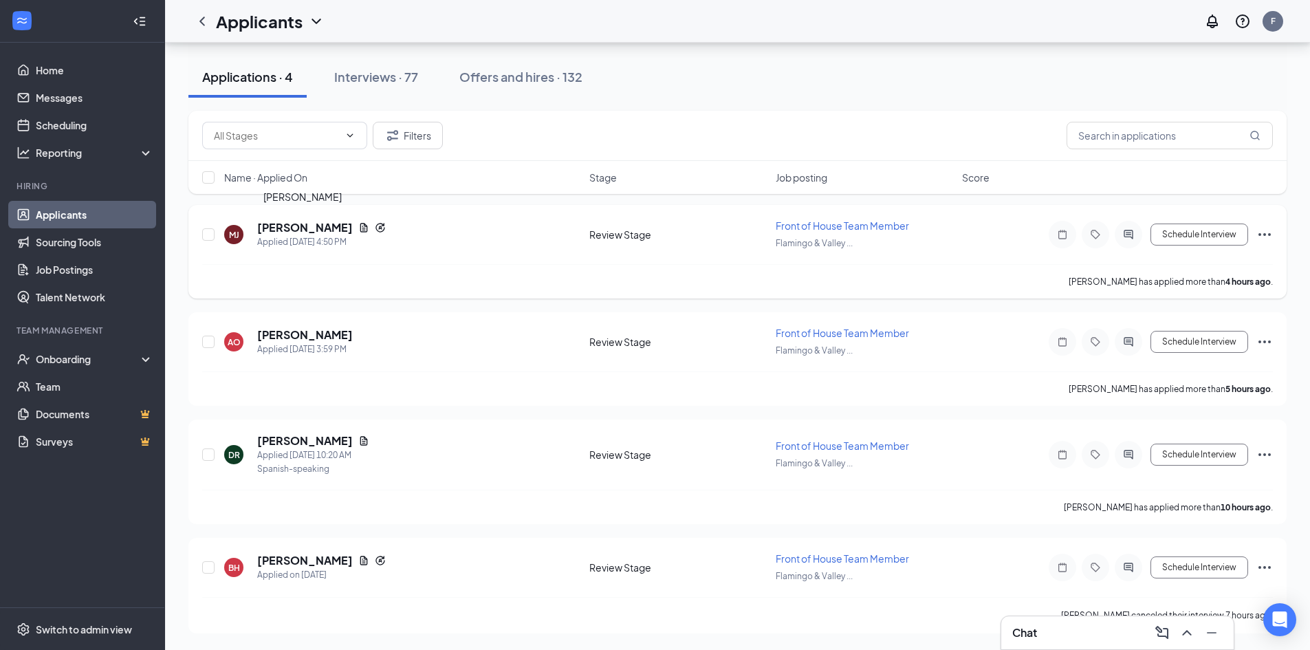
click at [300, 226] on h5 "[PERSON_NAME]" at bounding box center [305, 227] width 96 height 15
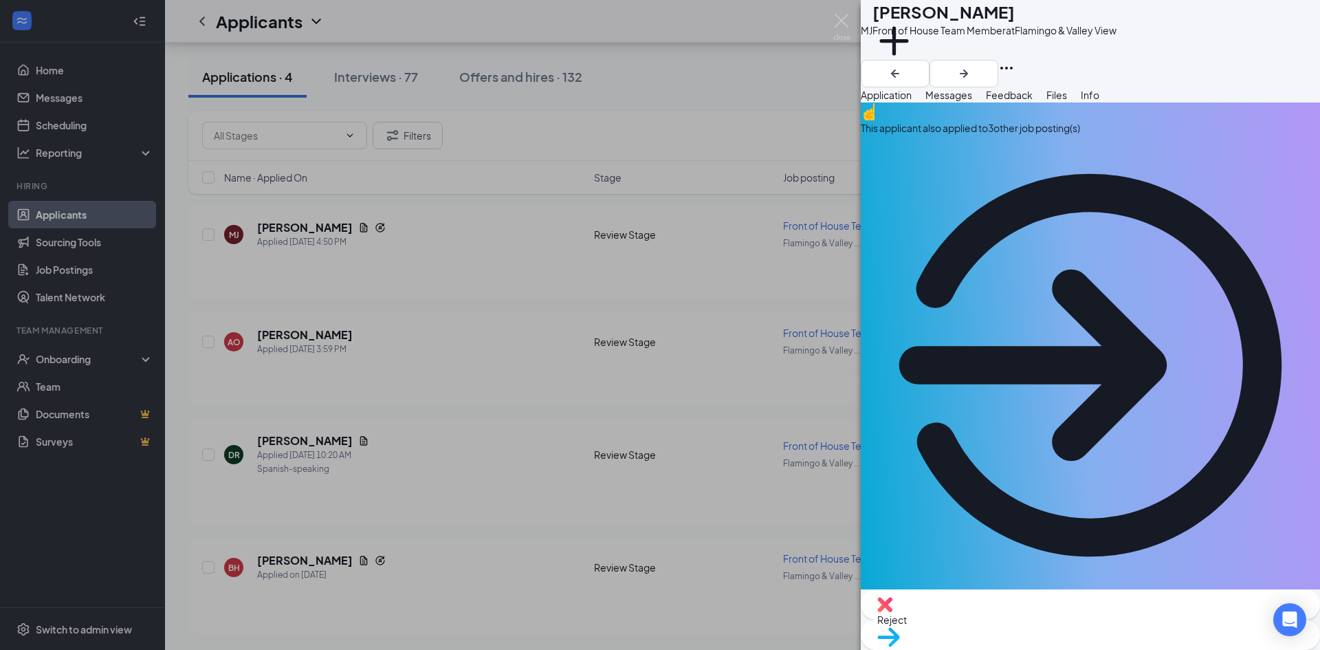
click at [980, 135] on div "This applicant also applied to 3 other job posting(s)" at bounding box center [1090, 127] width 459 height 15
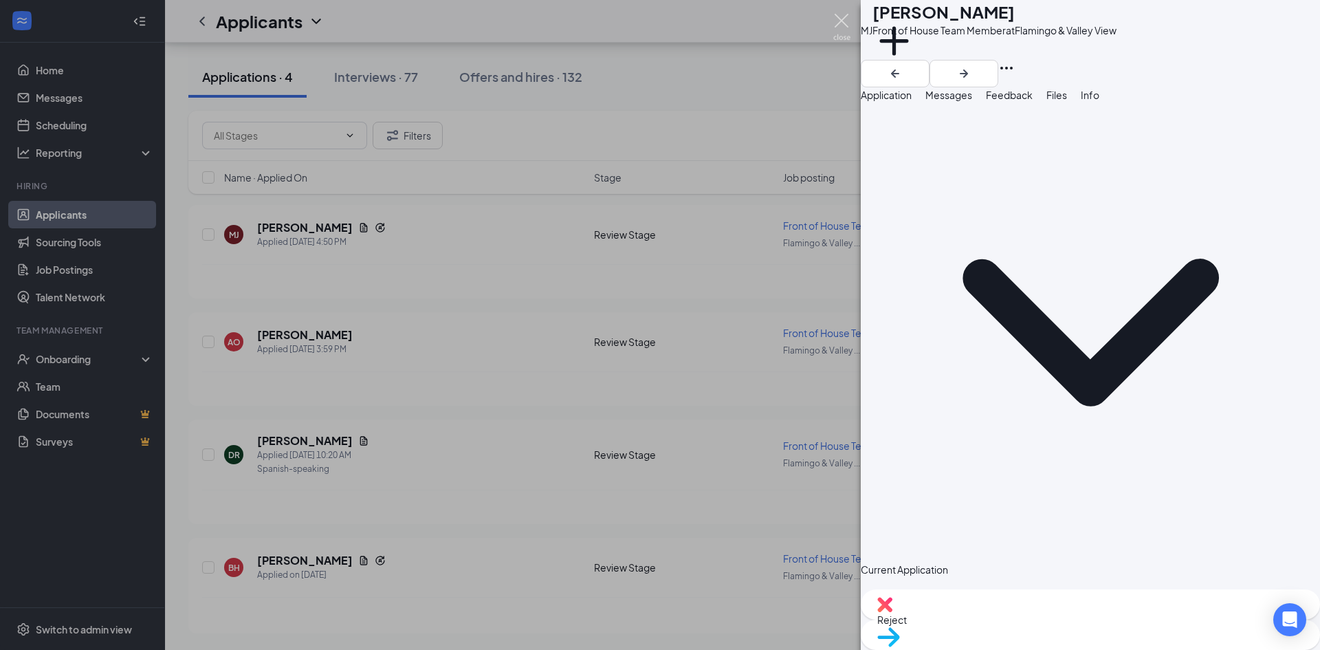
click at [843, 21] on img at bounding box center [841, 27] width 17 height 27
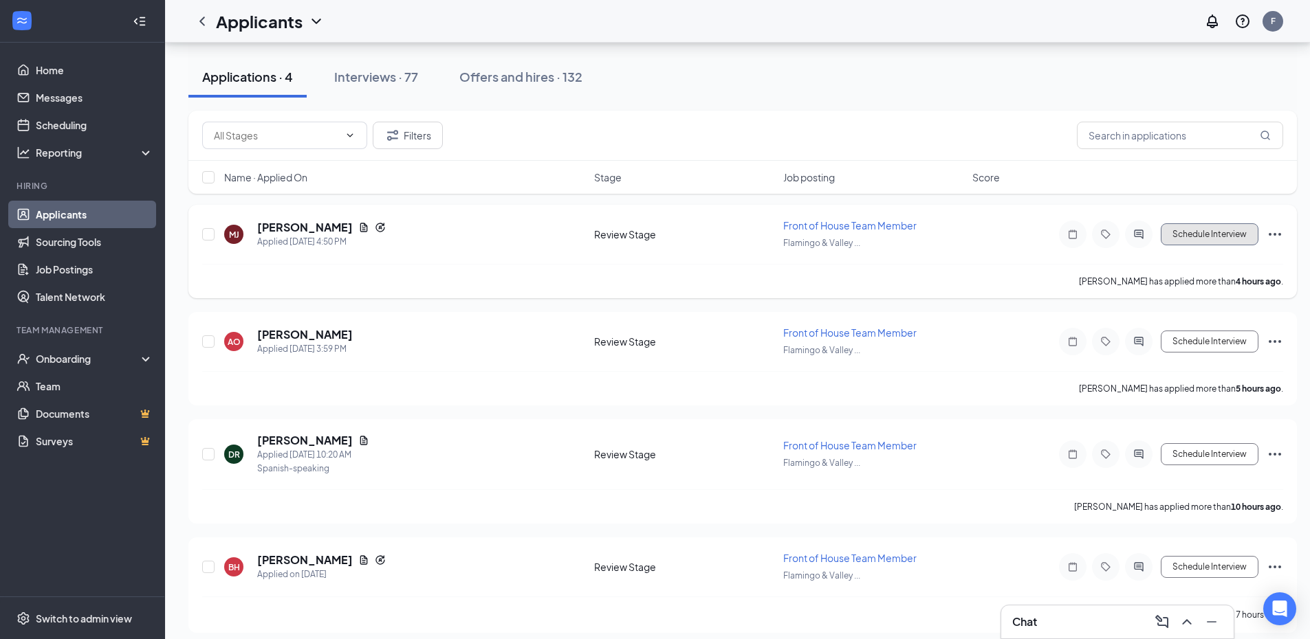
click at [1200, 235] on button "Schedule Interview" at bounding box center [1209, 234] width 98 height 22
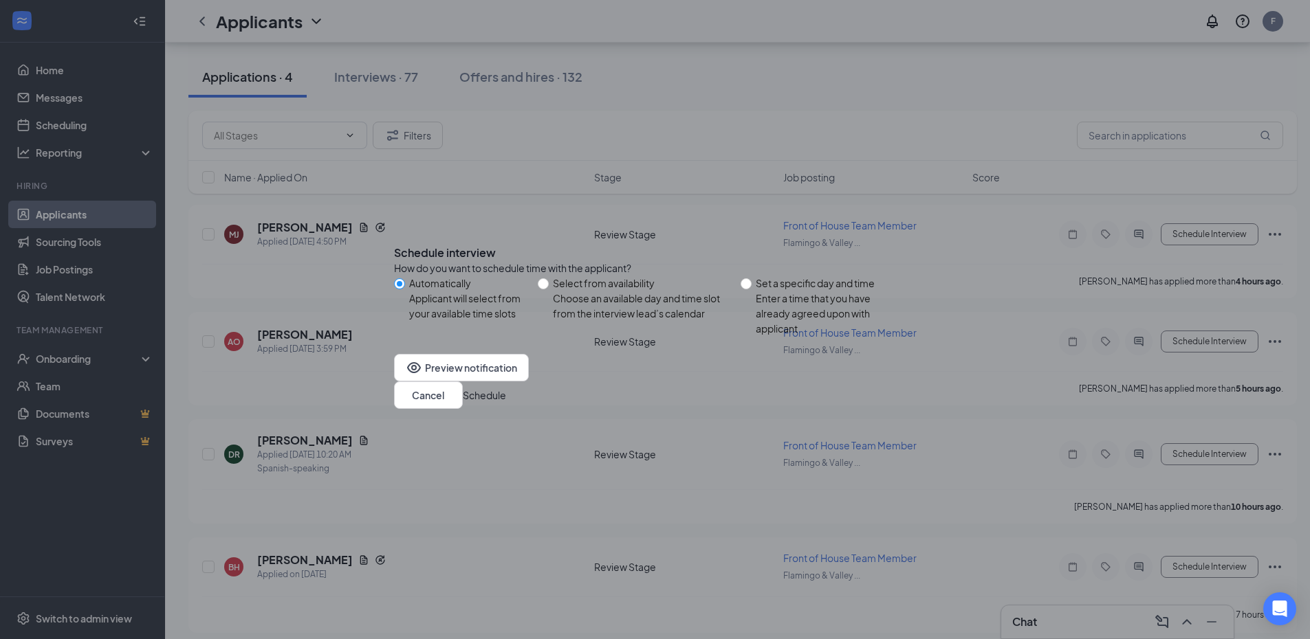
click at [506, 398] on button "Schedule" at bounding box center [484, 395] width 43 height 15
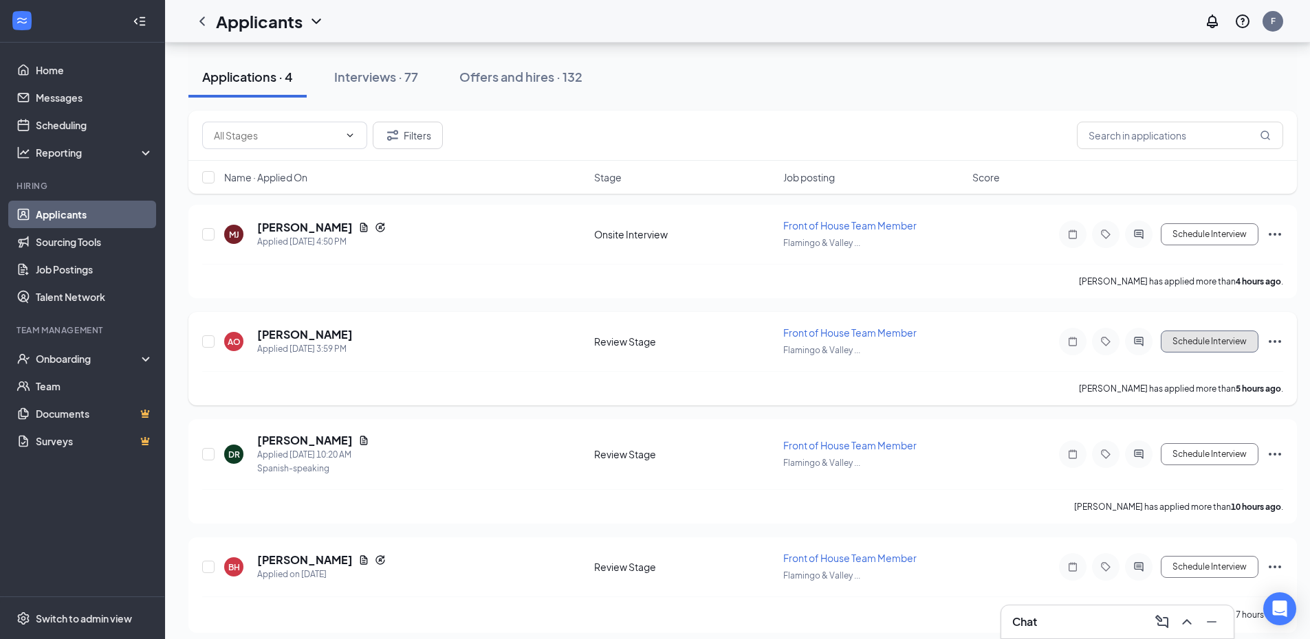
click at [1225, 341] on button "Schedule Interview" at bounding box center [1209, 342] width 98 height 22
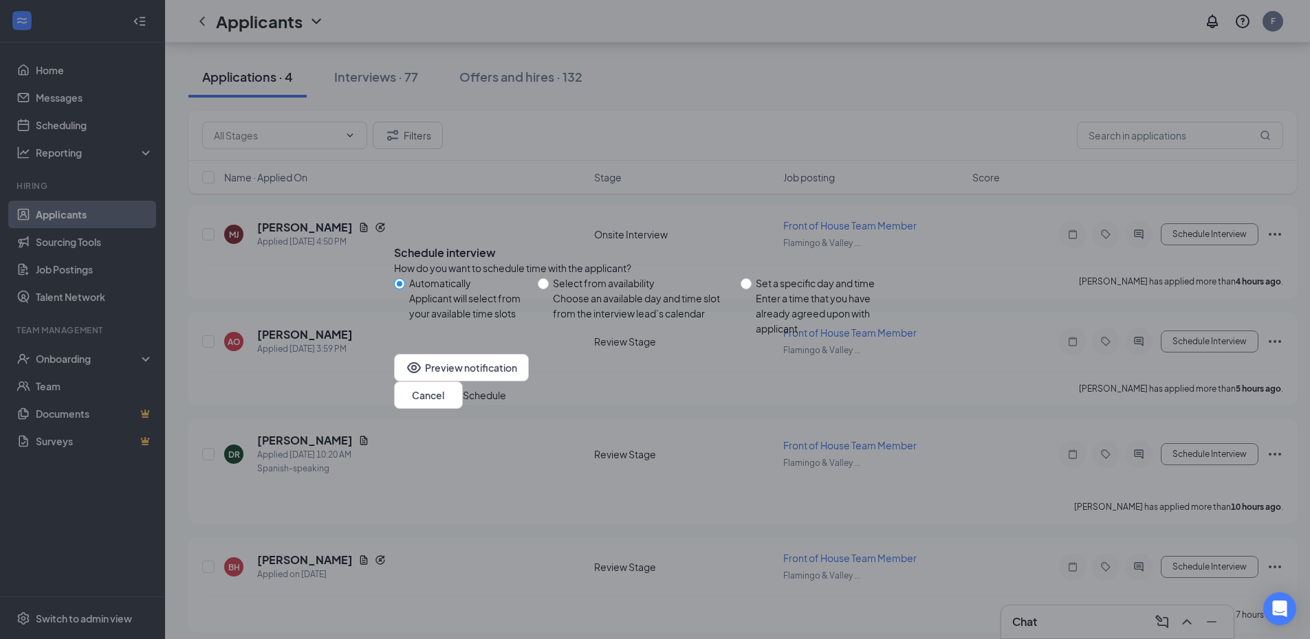
click at [506, 403] on button "Schedule" at bounding box center [484, 395] width 43 height 15
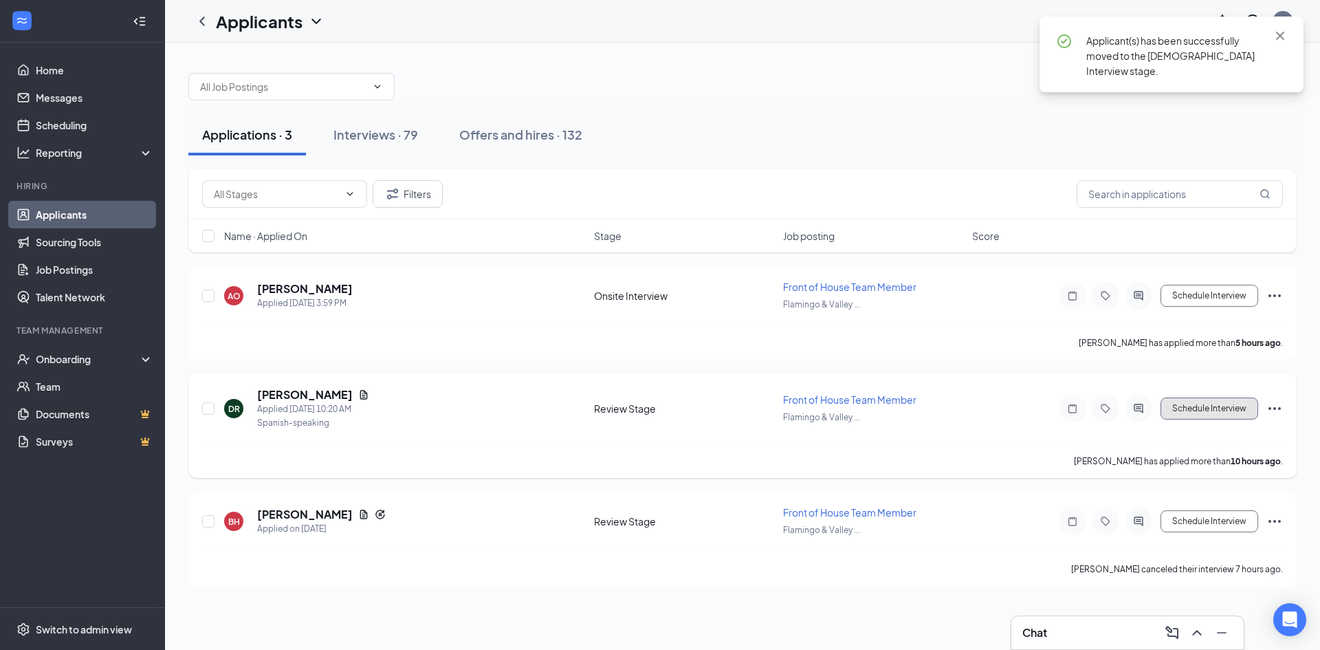
click at [1212, 406] on button "Schedule Interview" at bounding box center [1209, 408] width 98 height 22
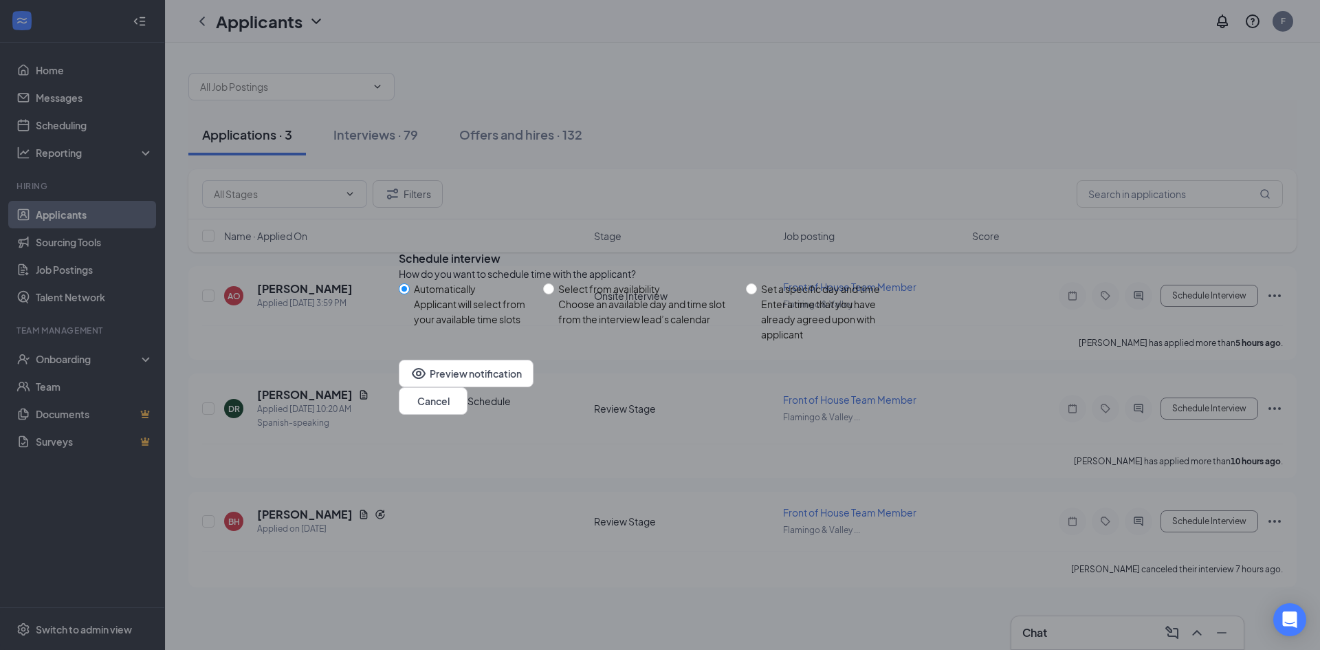
click at [511, 408] on button "Schedule" at bounding box center [488, 400] width 43 height 15
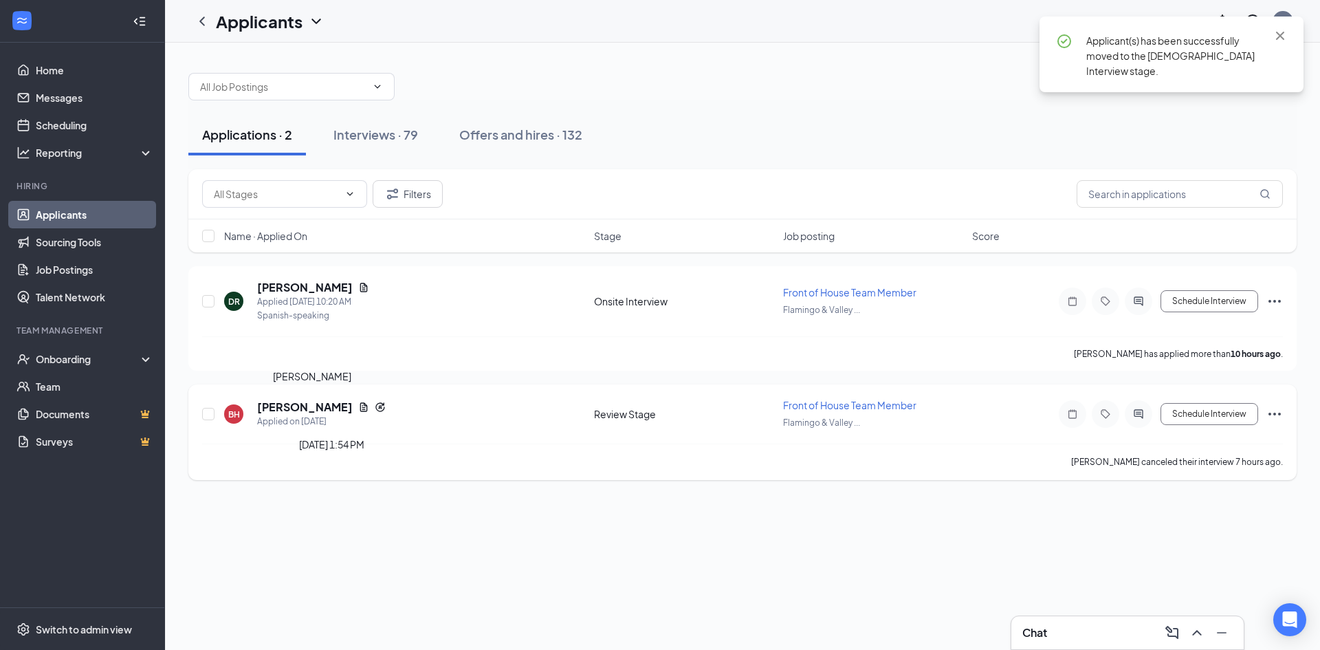
click at [353, 411] on h5 "[PERSON_NAME]" at bounding box center [305, 406] width 96 height 15
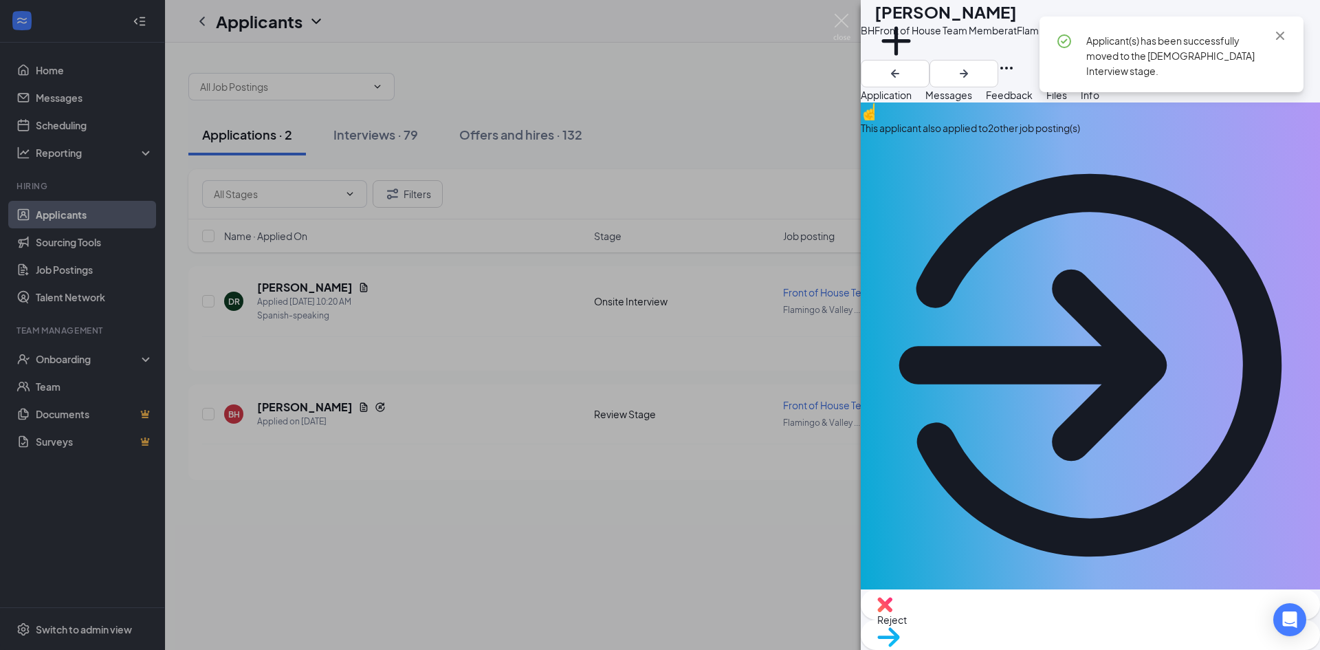
click at [1035, 135] on div "This applicant also applied to 2 other job posting(s)" at bounding box center [1090, 127] width 459 height 15
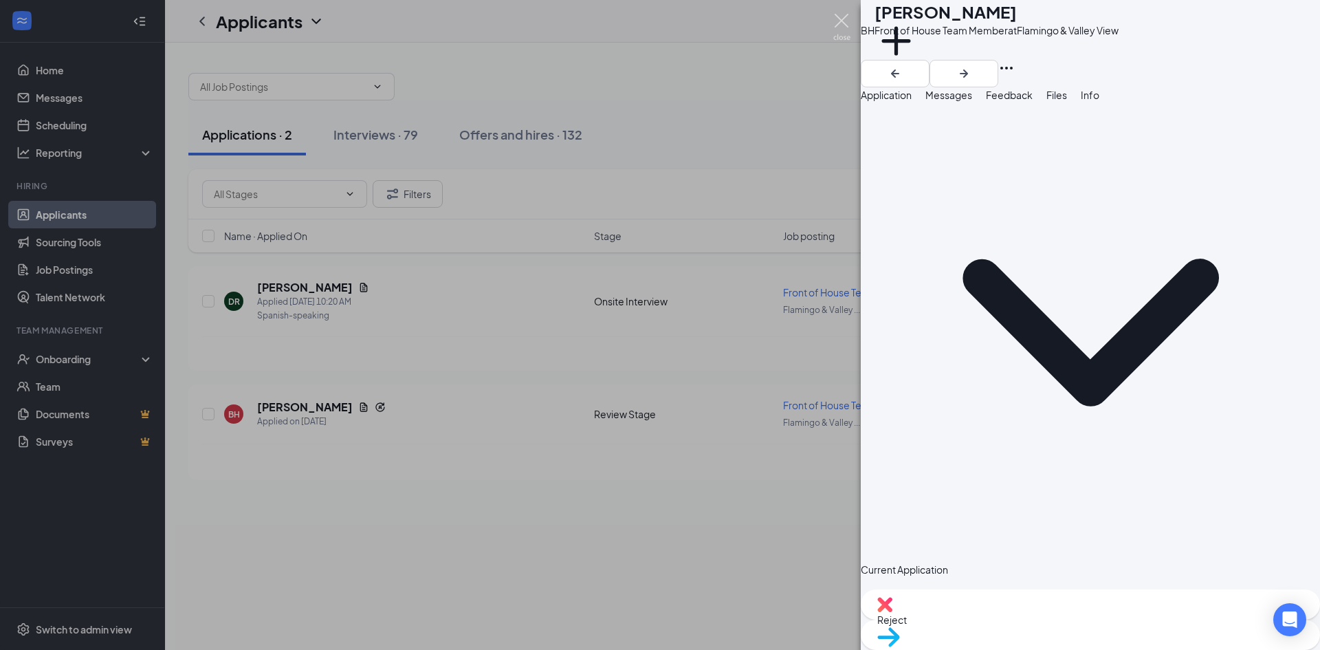
click at [840, 19] on img at bounding box center [841, 27] width 17 height 27
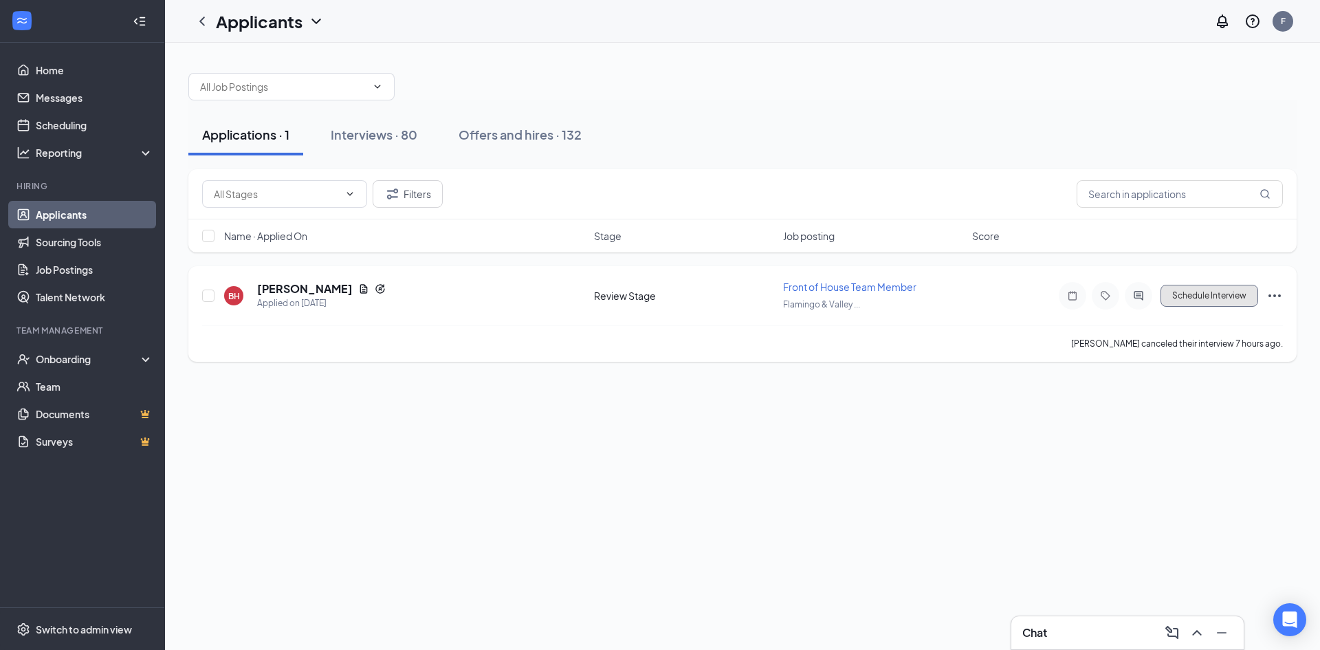
click at [1209, 300] on button "Schedule Interview" at bounding box center [1209, 296] width 98 height 22
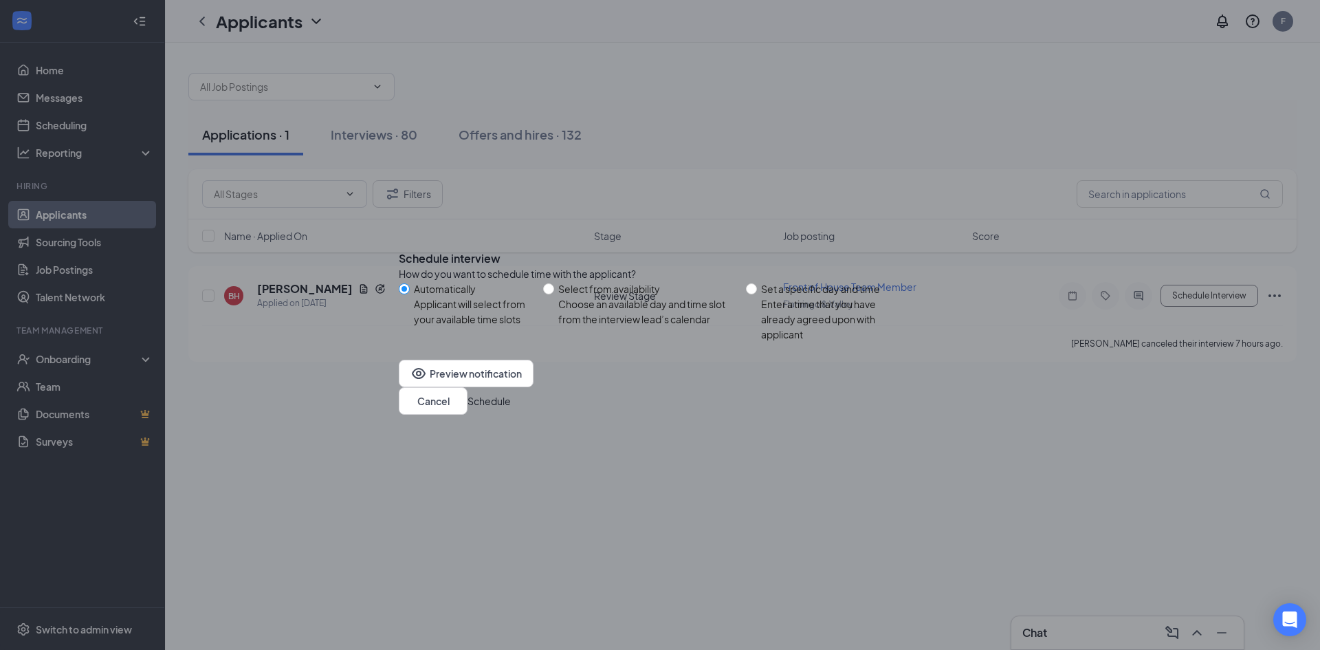
click at [511, 405] on button "Schedule" at bounding box center [488, 400] width 43 height 15
